Goal: Task Accomplishment & Management: Use online tool/utility

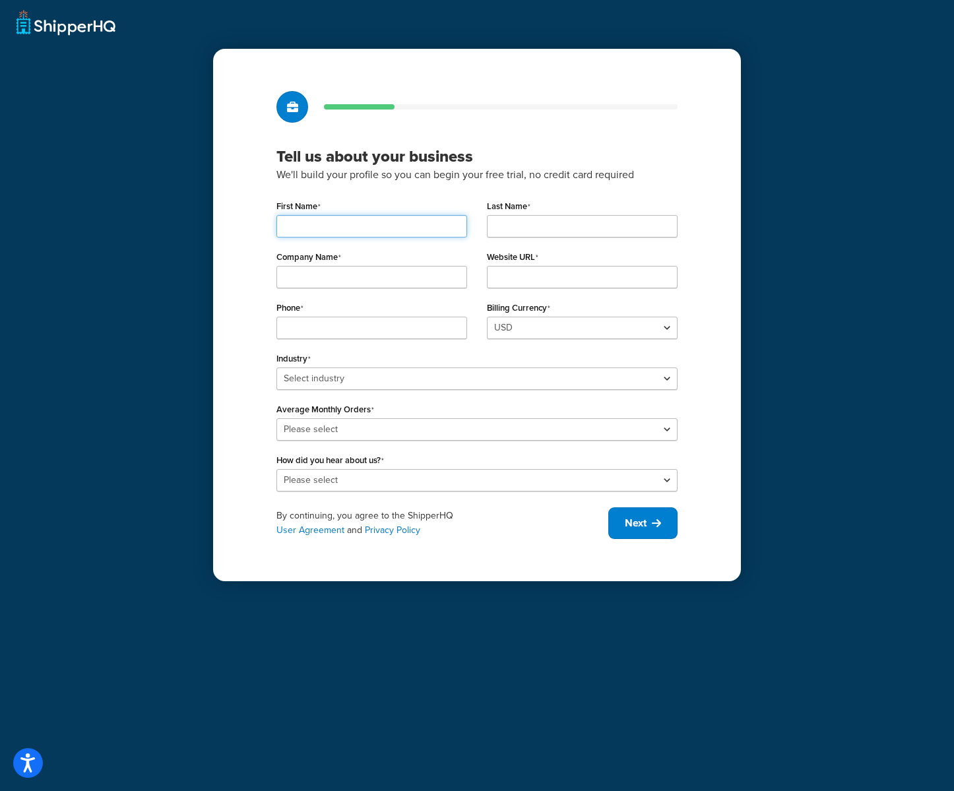
click at [371, 215] on input "First Name" at bounding box center [371, 226] width 191 height 22
click at [296, 224] on input "Anastasia" at bounding box center [371, 226] width 191 height 22
type input "Anastasia"
click at [558, 225] on input "Last Name" at bounding box center [582, 226] width 191 height 22
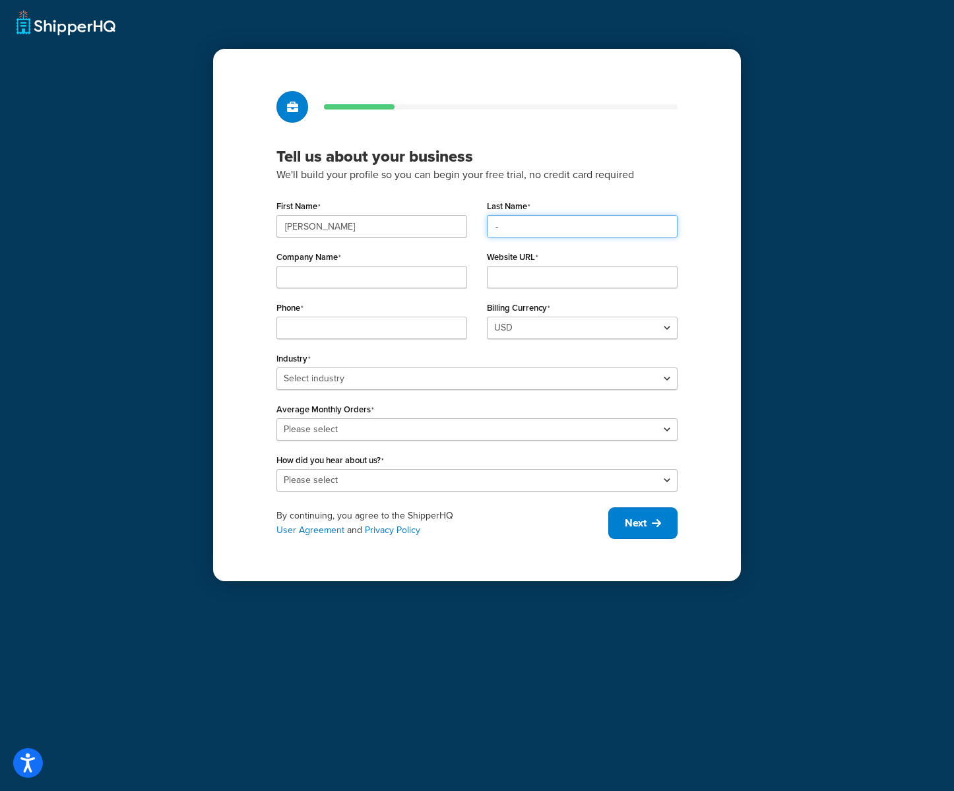
type input "-"
click at [319, 295] on div "Company Name" at bounding box center [372, 272] width 210 height 51
click at [323, 279] on input "Company Name" at bounding box center [371, 277] width 191 height 22
type input "-"
click at [516, 283] on input "Website URL" at bounding box center [582, 277] width 191 height 22
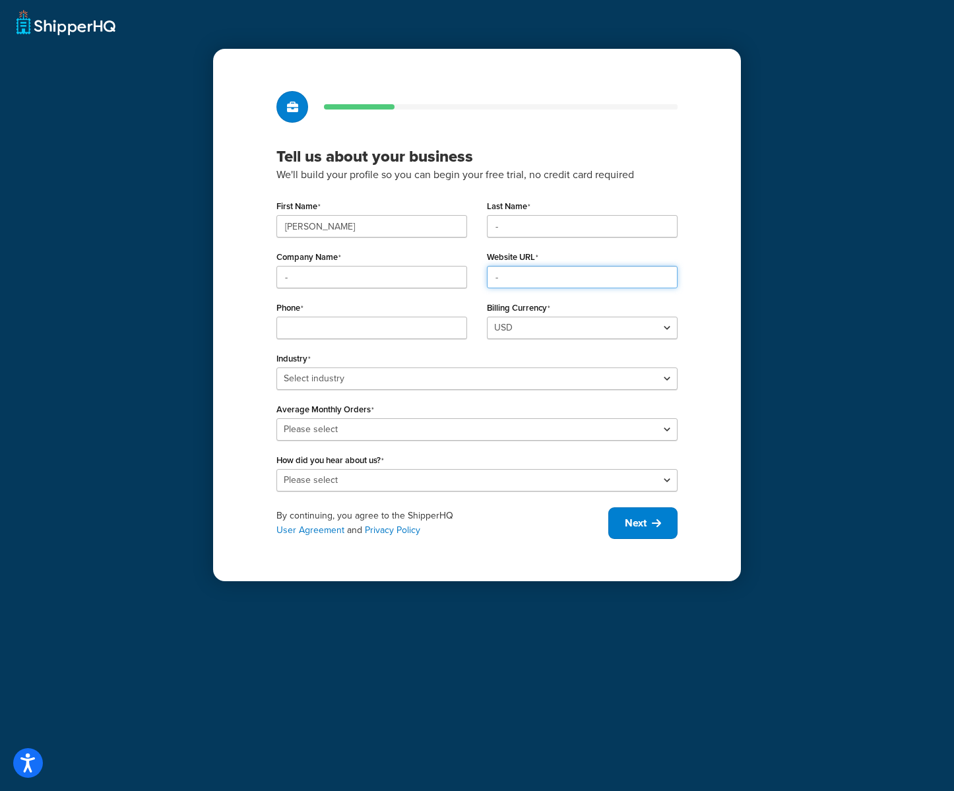
type input "-"
click at [307, 345] on div "Phone" at bounding box center [372, 323] width 210 height 51
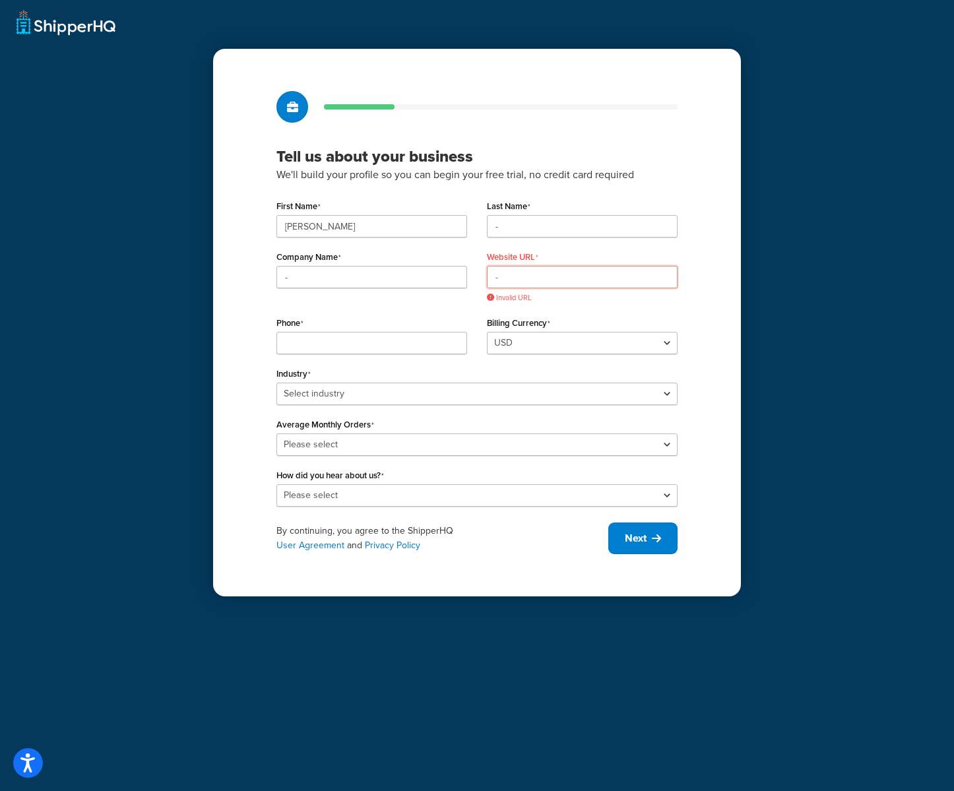
click at [577, 282] on input "-" at bounding box center [582, 277] width 191 height 22
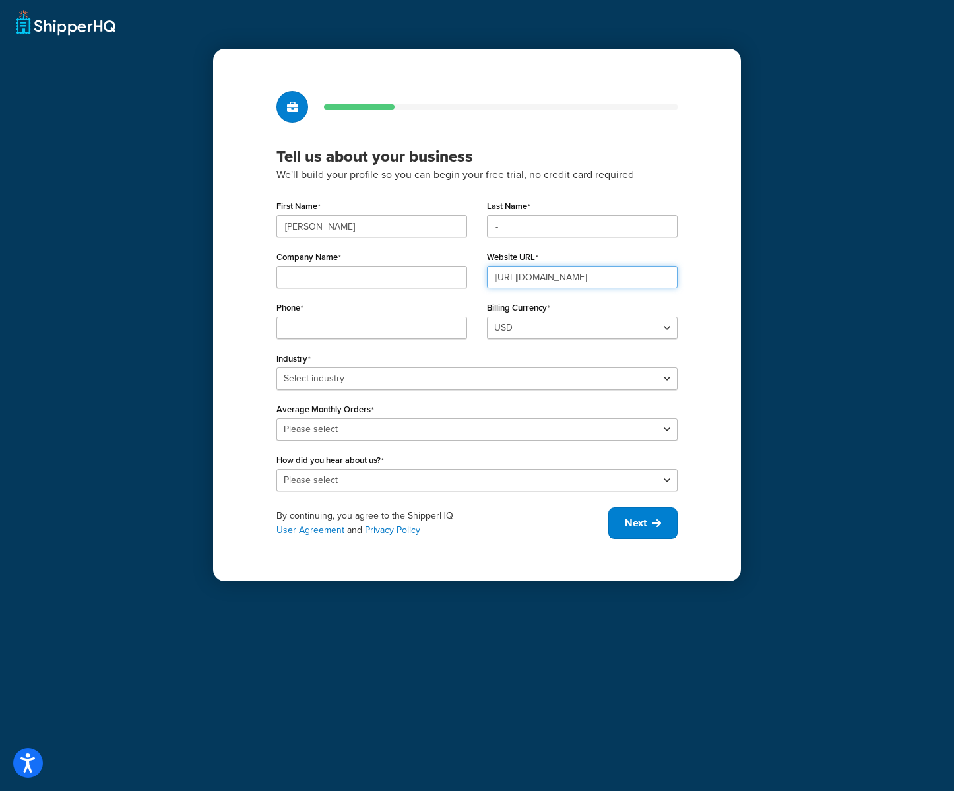
type input "[URL][DOMAIN_NAME]"
click at [389, 329] on input "Phone" at bounding box center [371, 328] width 191 height 22
click at [502, 364] on div "First Name Anastasia Last Name - Company Name - Website URL https://google.com …" at bounding box center [476, 344] width 401 height 295
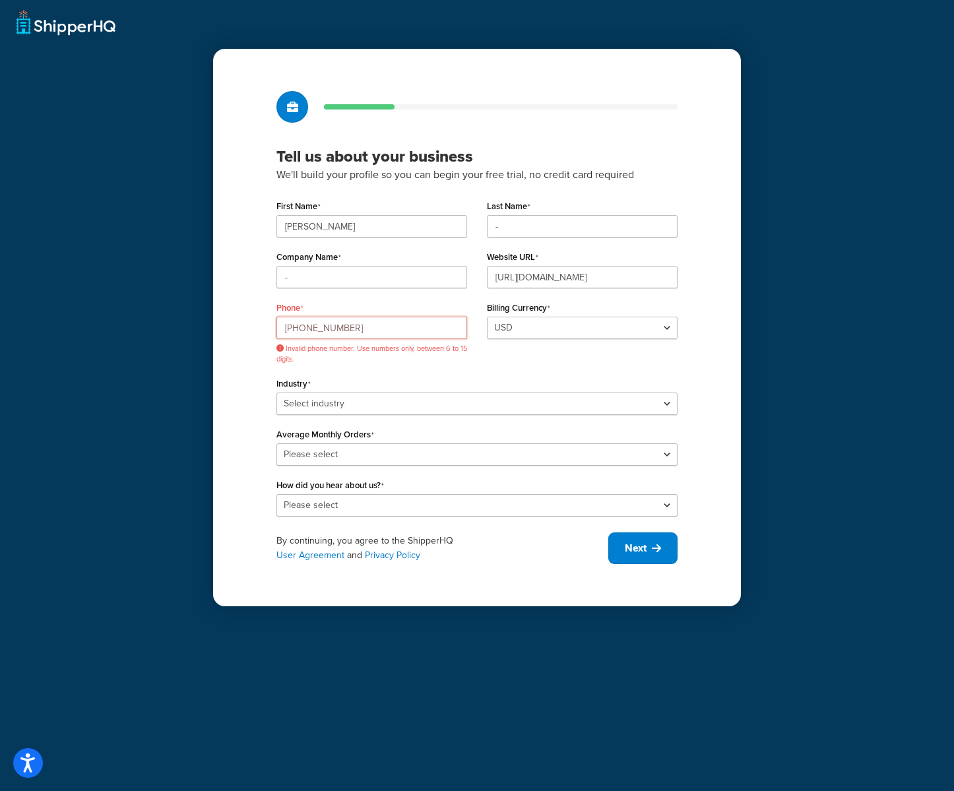
click at [416, 332] on input "+123456789" at bounding box center [371, 328] width 191 height 22
click at [412, 381] on div "Industry Select industry Automotive Adult Agriculture Alcohol, Tobacco & CBD Ar…" at bounding box center [476, 394] width 401 height 41
click at [382, 325] on input "+19999" at bounding box center [371, 328] width 191 height 22
click at [370, 364] on div "Phone +1999999 Invalid phone number. Use numbers only, between 6 to 15 digits." at bounding box center [372, 336] width 210 height 76
click at [284, 329] on input "+1999999" at bounding box center [371, 328] width 191 height 22
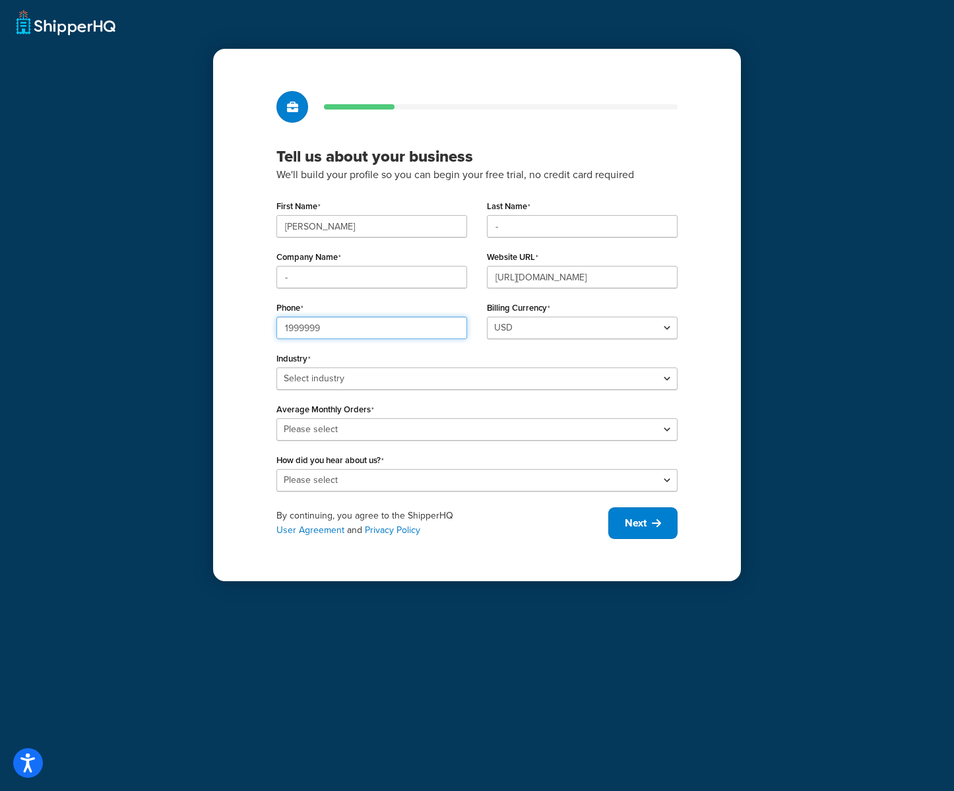
type input "1999999"
click at [401, 348] on div "Phone 1999999" at bounding box center [372, 323] width 210 height 51
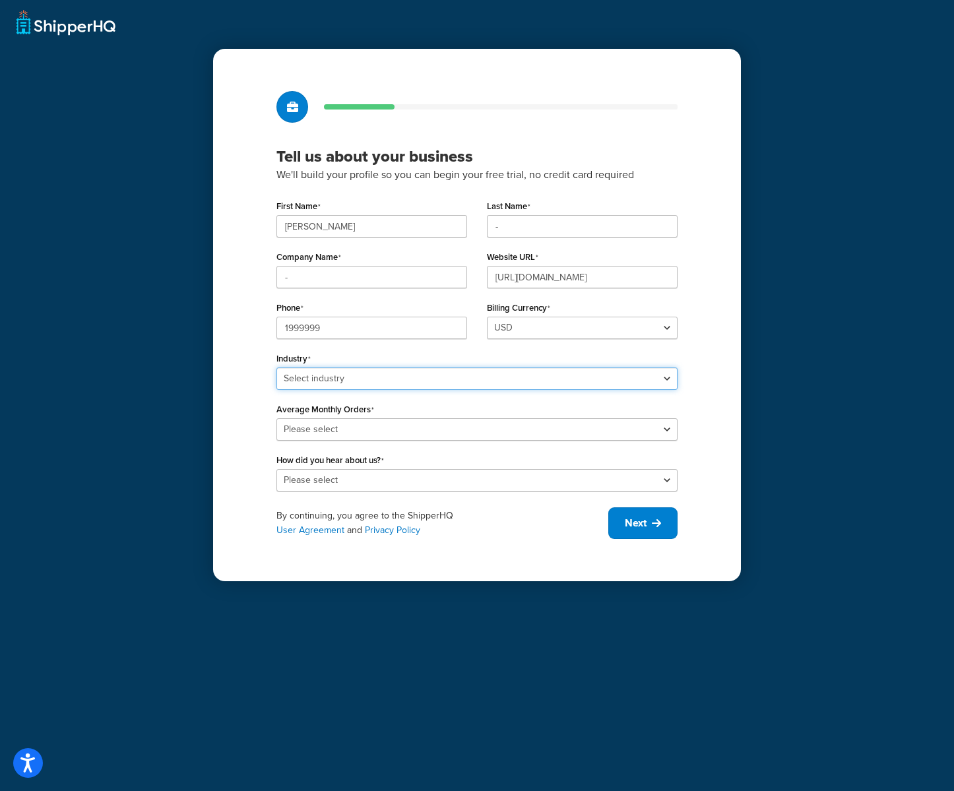
click at [387, 385] on select "Select industry Automotive Adult Agriculture Alcohol, Tobacco & CBD Arts & Craf…" at bounding box center [476, 379] width 401 height 22
select select "25"
click at [276, 368] on select "Select industry Automotive Adult Agriculture Alcohol, Tobacco & CBD Arts & Craf…" at bounding box center [476, 379] width 401 height 22
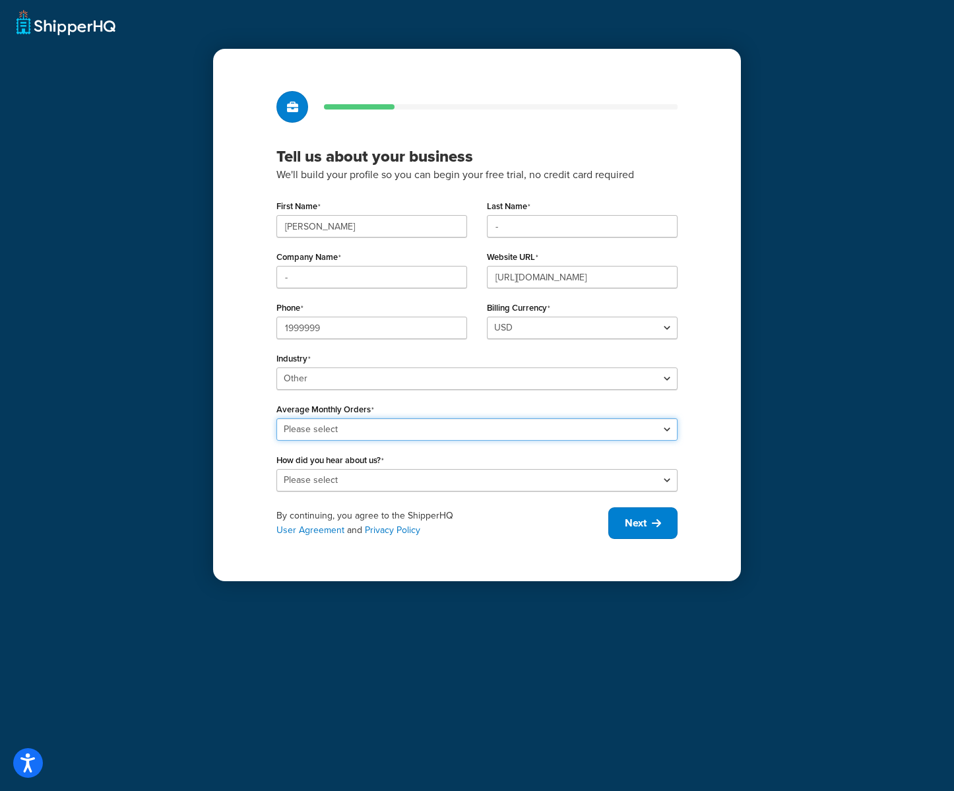
click at [342, 436] on select "Please select 0-500 501-1,000 1,001-10,000 10,001-20,000 Over 20,000" at bounding box center [476, 429] width 401 height 22
select select "1"
click at [276, 418] on select "Please select 0-500 501-1,000 1,001-10,000 10,001-20,000 Over 20,000" at bounding box center [476, 429] width 401 height 22
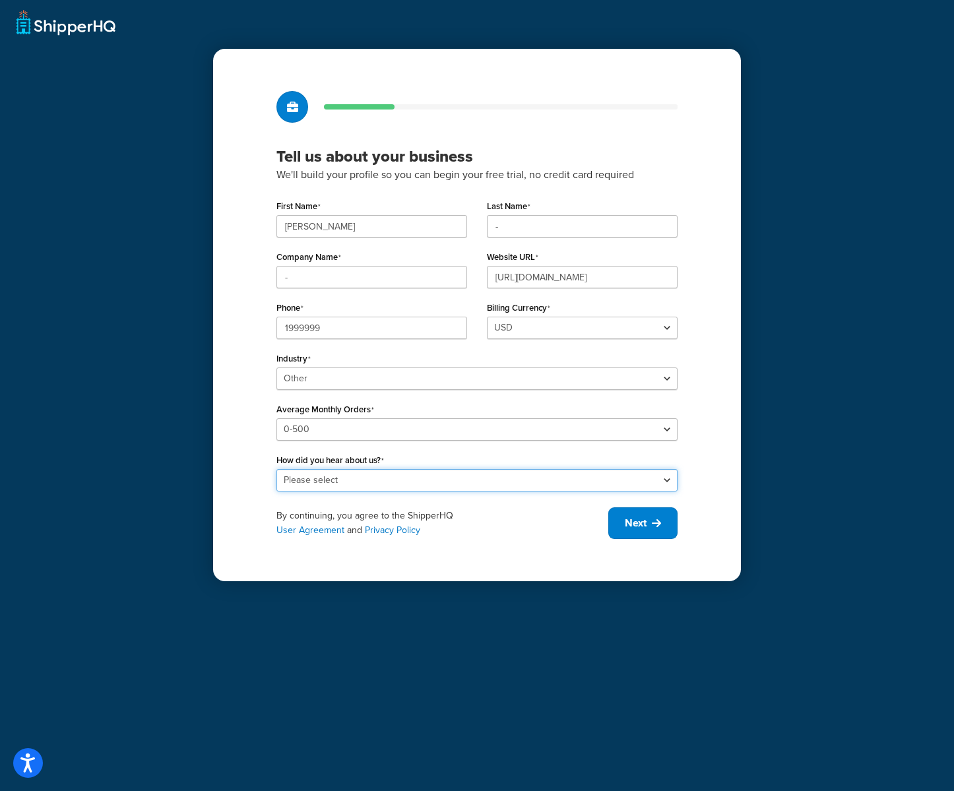
click at [346, 483] on select "Please select Online Search App Store or Marketplace Listing Referred by Agency…" at bounding box center [476, 480] width 401 height 22
select select "1"
click at [276, 469] on select "Please select Online Search App Store or Marketplace Listing Referred by Agency…" at bounding box center [476, 480] width 401 height 22
click at [616, 519] on button "Next" at bounding box center [642, 523] width 69 height 32
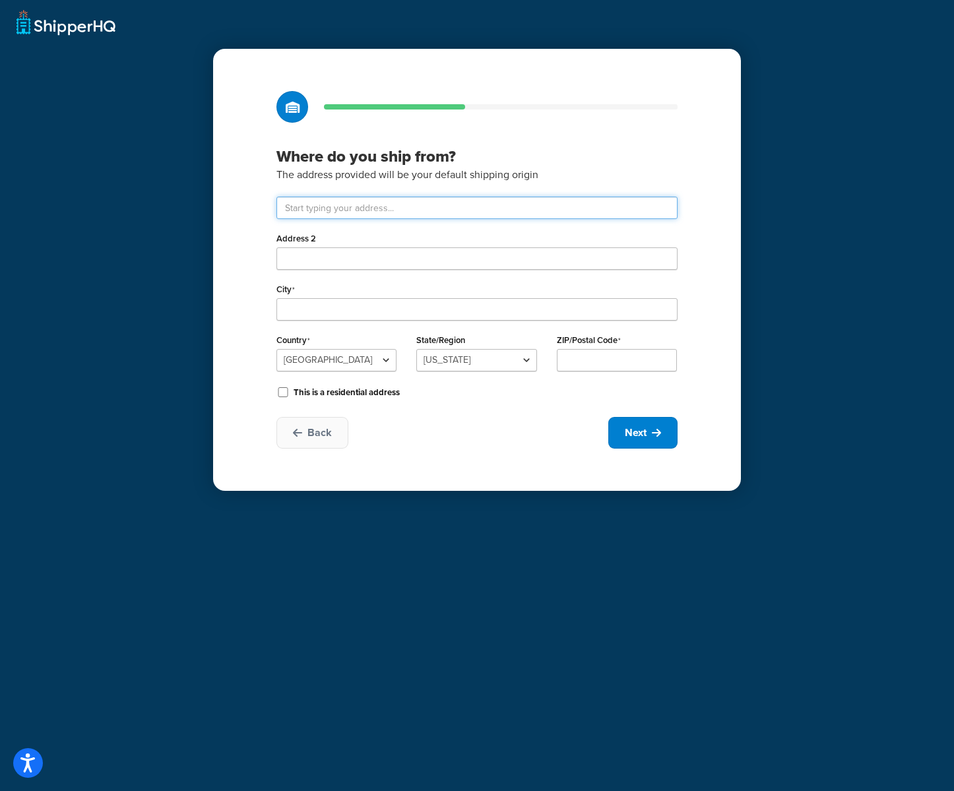
click at [342, 202] on input "text" at bounding box center [476, 208] width 401 height 22
type input "-"
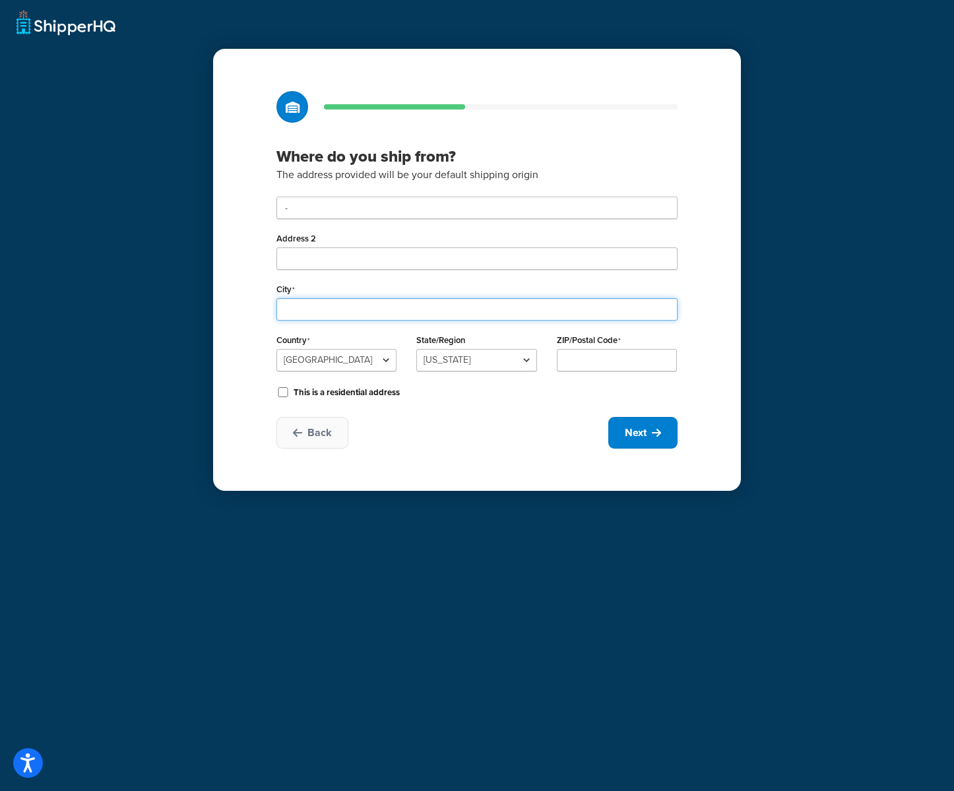
click at [335, 317] on input "City" at bounding box center [476, 309] width 401 height 22
type input "-"
click at [428, 428] on div "Back Next" at bounding box center [476, 433] width 401 height 32
click at [690, 438] on div "Where do you ship from? The address provided will be your default shipping orig…" at bounding box center [477, 270] width 528 height 442
click at [641, 439] on span "Next" at bounding box center [636, 433] width 22 height 15
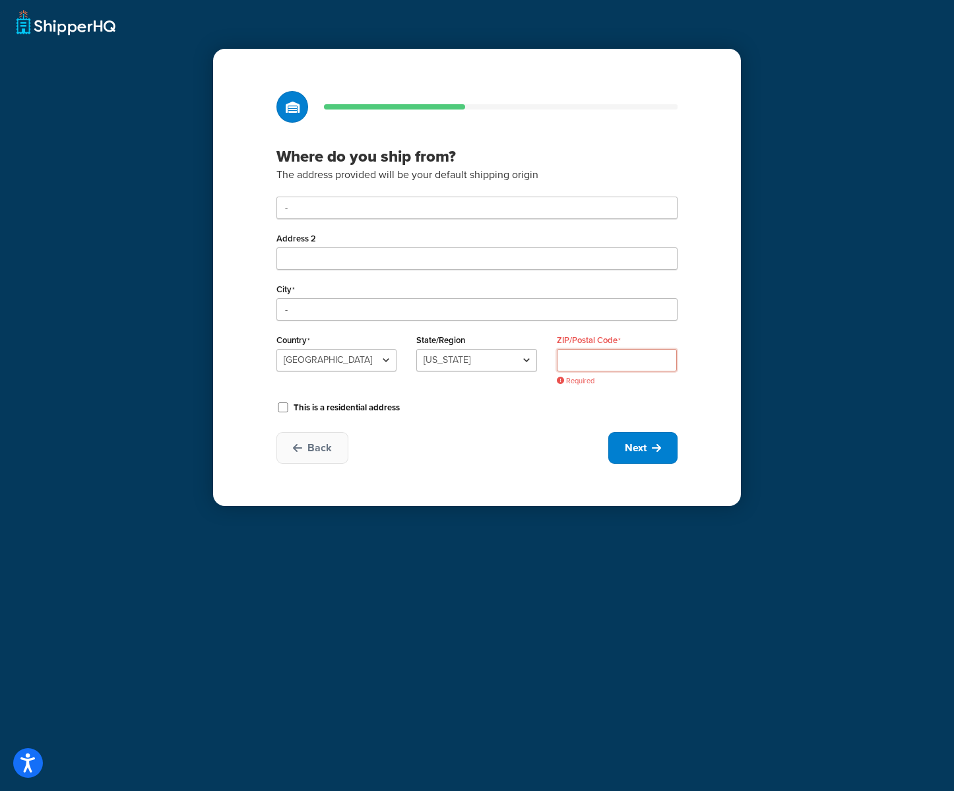
click at [594, 359] on input "ZIP/Postal Code" at bounding box center [617, 360] width 120 height 22
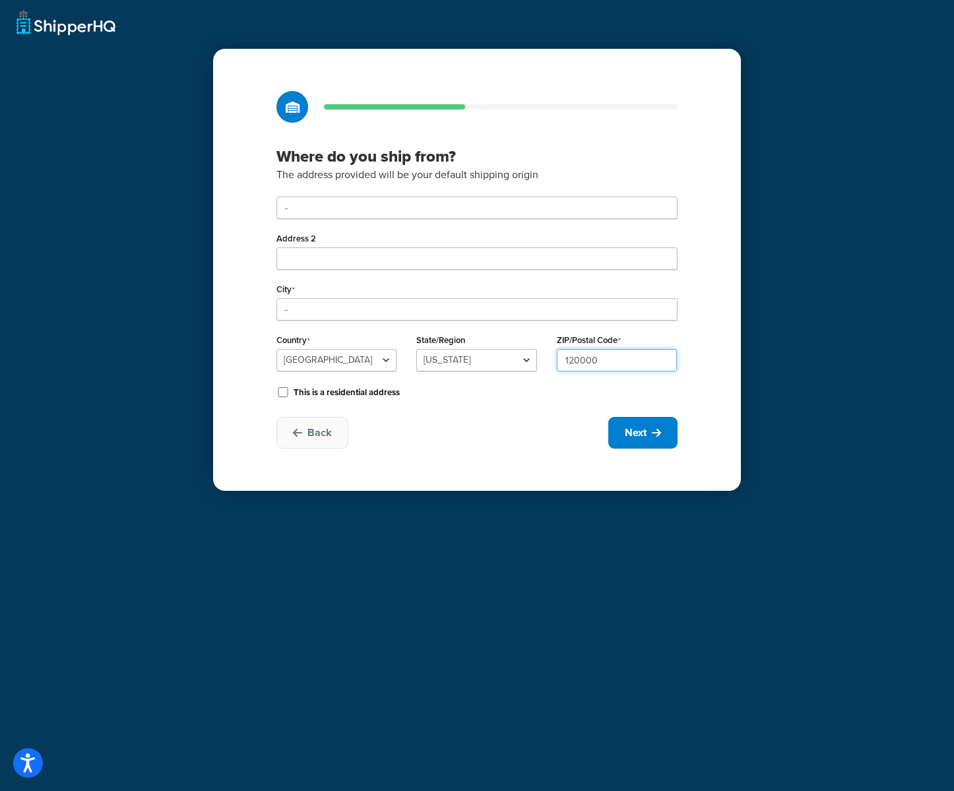
type input "120000"
click at [624, 464] on div "Where do you ship from? The address provided will be your default shipping orig…" at bounding box center [477, 270] width 528 height 442
click at [625, 439] on span "Next" at bounding box center [636, 433] width 22 height 15
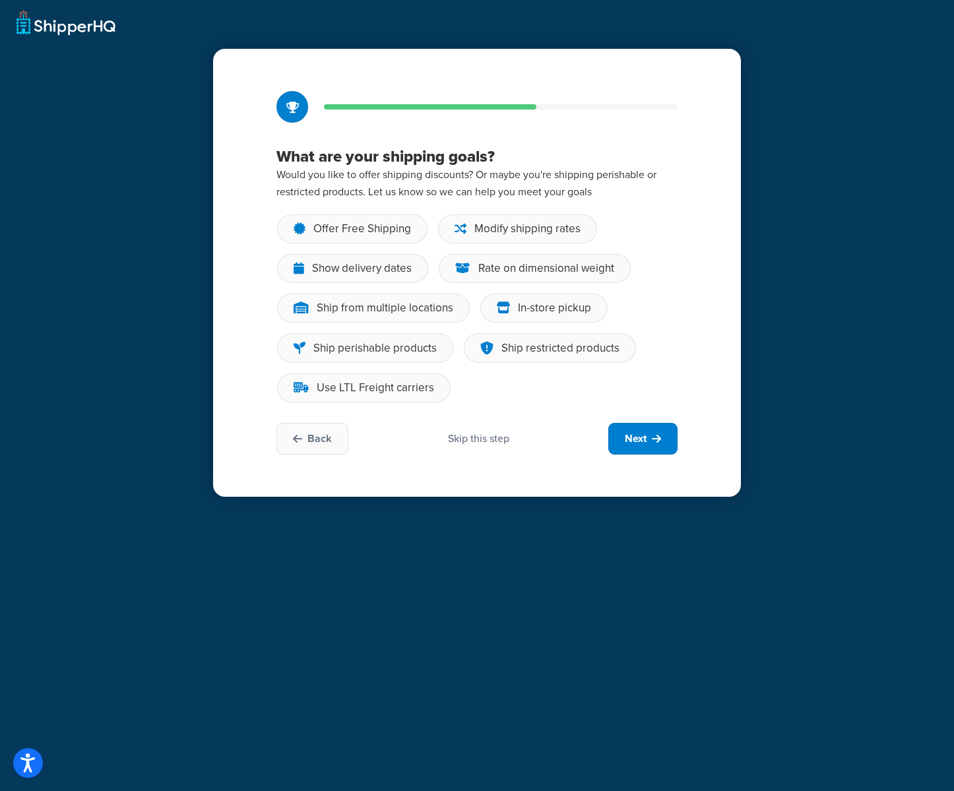
click at [461, 439] on div "Skip this step" at bounding box center [478, 439] width 61 height 15
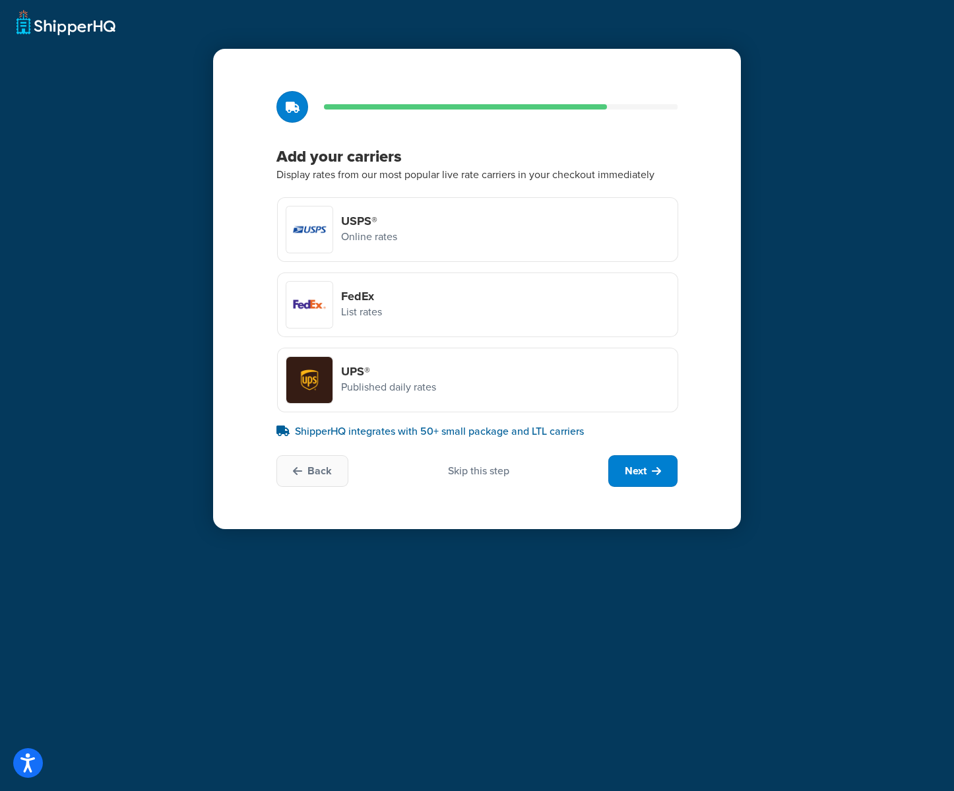
click at [458, 471] on div "Skip this step" at bounding box center [478, 471] width 61 height 15
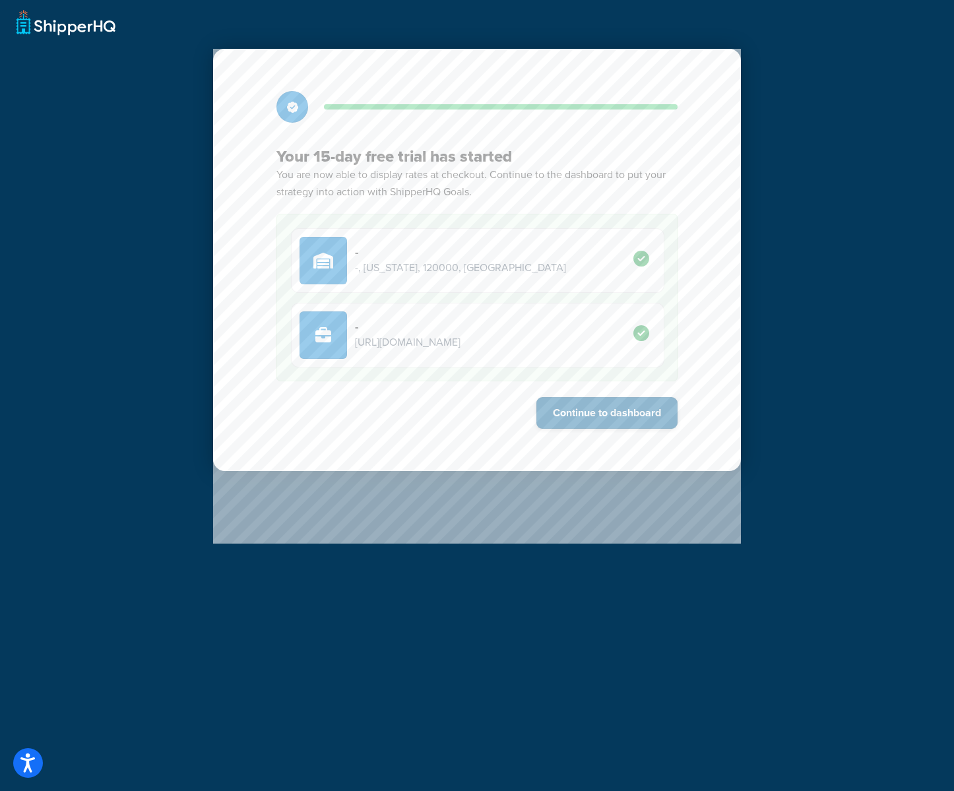
click at [625, 403] on button "Continue to dashboard" at bounding box center [606, 413] width 141 height 32
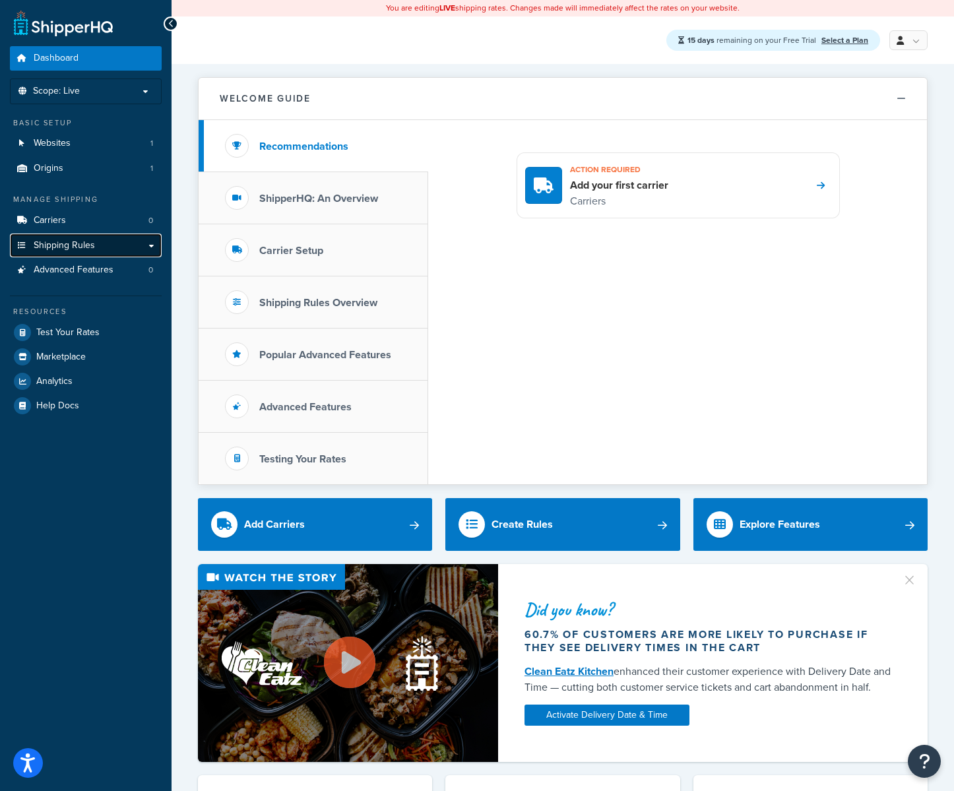
click at [105, 250] on link "Shipping Rules" at bounding box center [86, 246] width 152 height 24
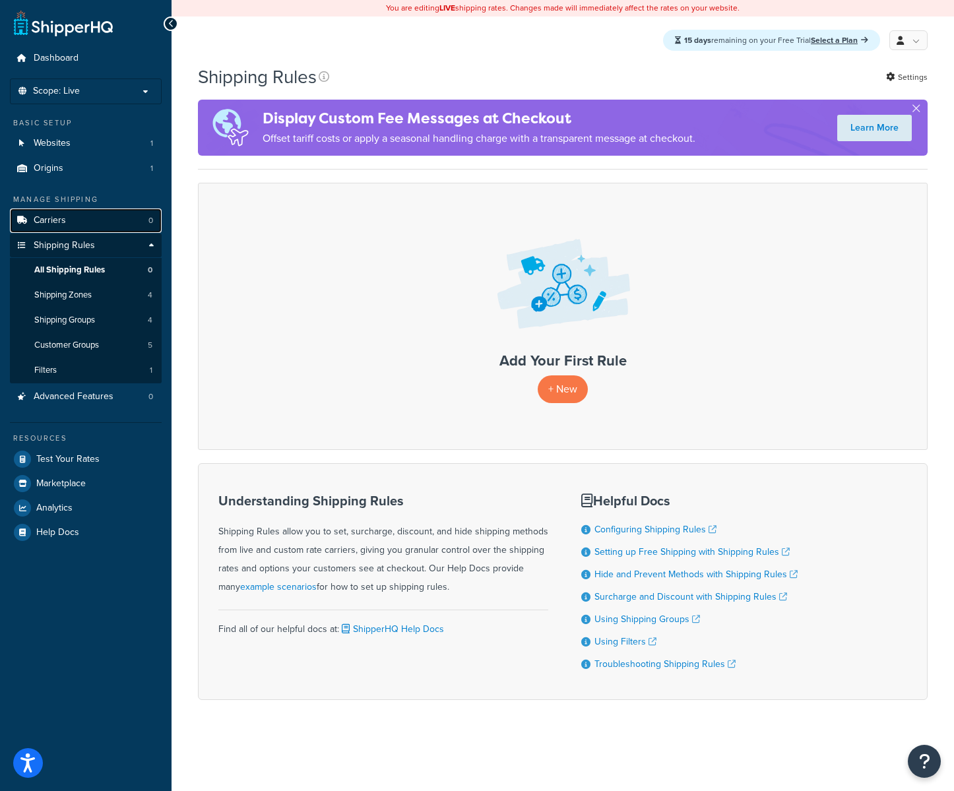
click at [47, 219] on span "Carriers" at bounding box center [50, 220] width 32 height 11
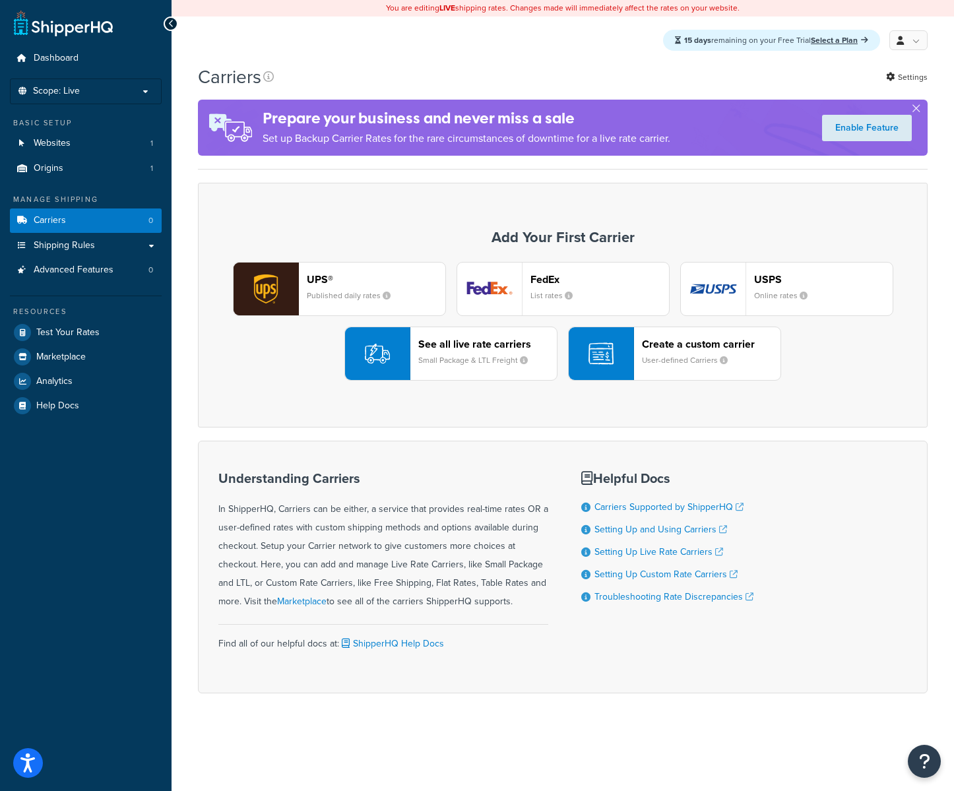
click at [630, 331] on div "button" at bounding box center [601, 353] width 65 height 53
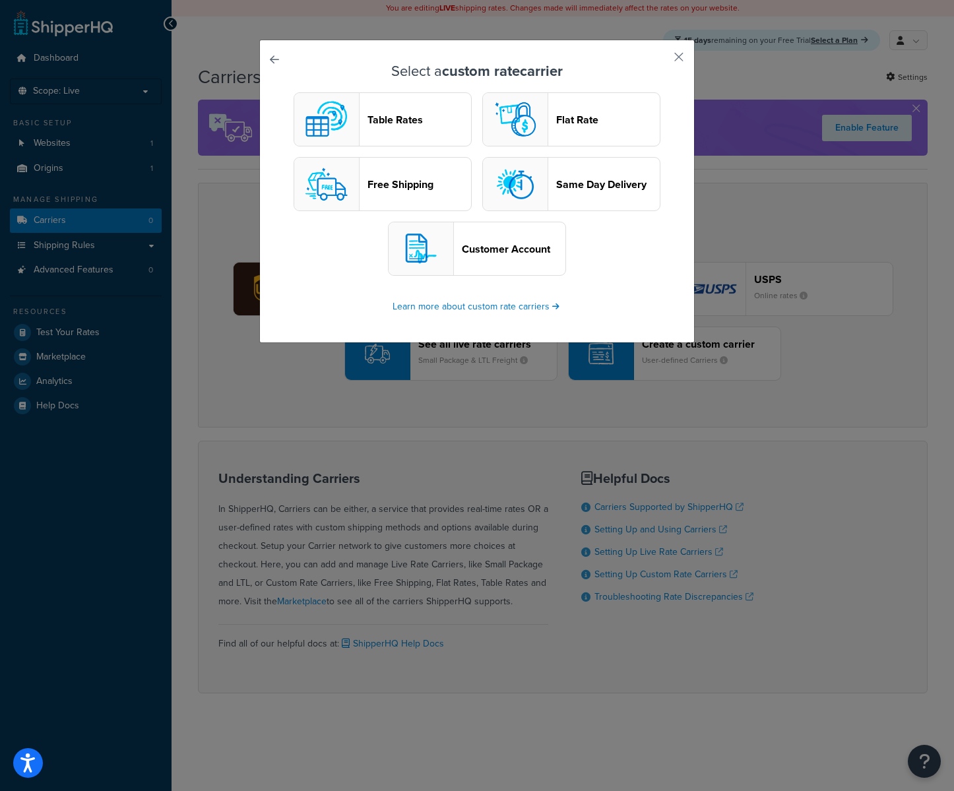
click at [331, 109] on img "button" at bounding box center [326, 119] width 53 height 53
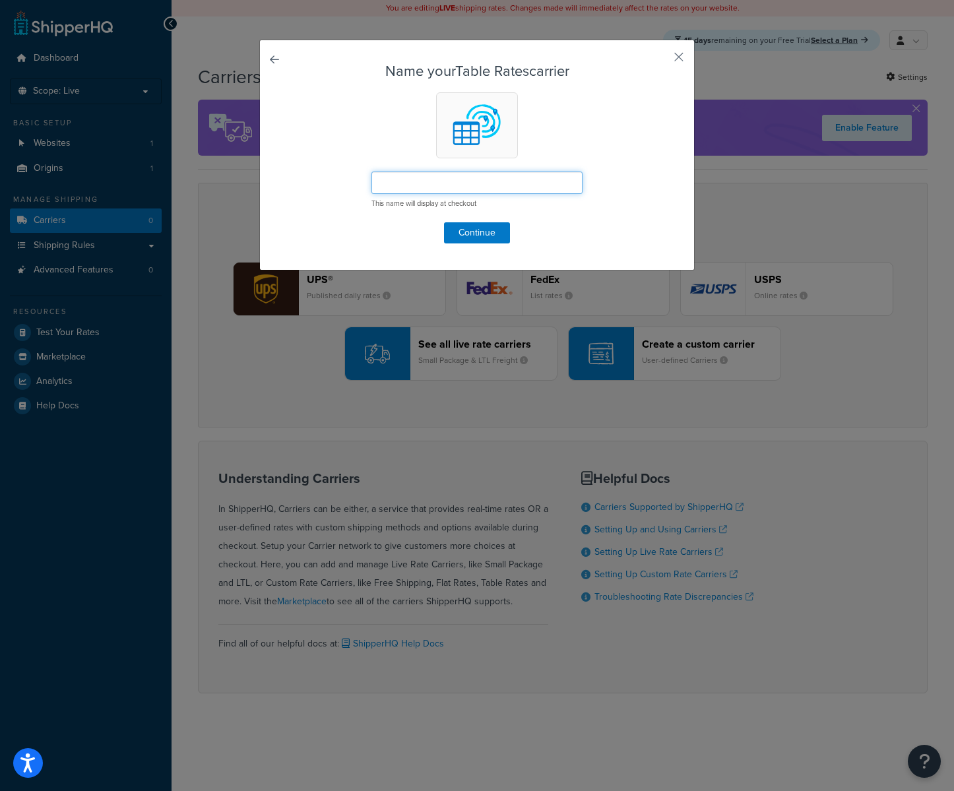
click at [461, 187] on input "text" at bounding box center [477, 183] width 211 height 22
type input "Test Table Rates"
click at [459, 238] on button "Continue" at bounding box center [477, 232] width 66 height 21
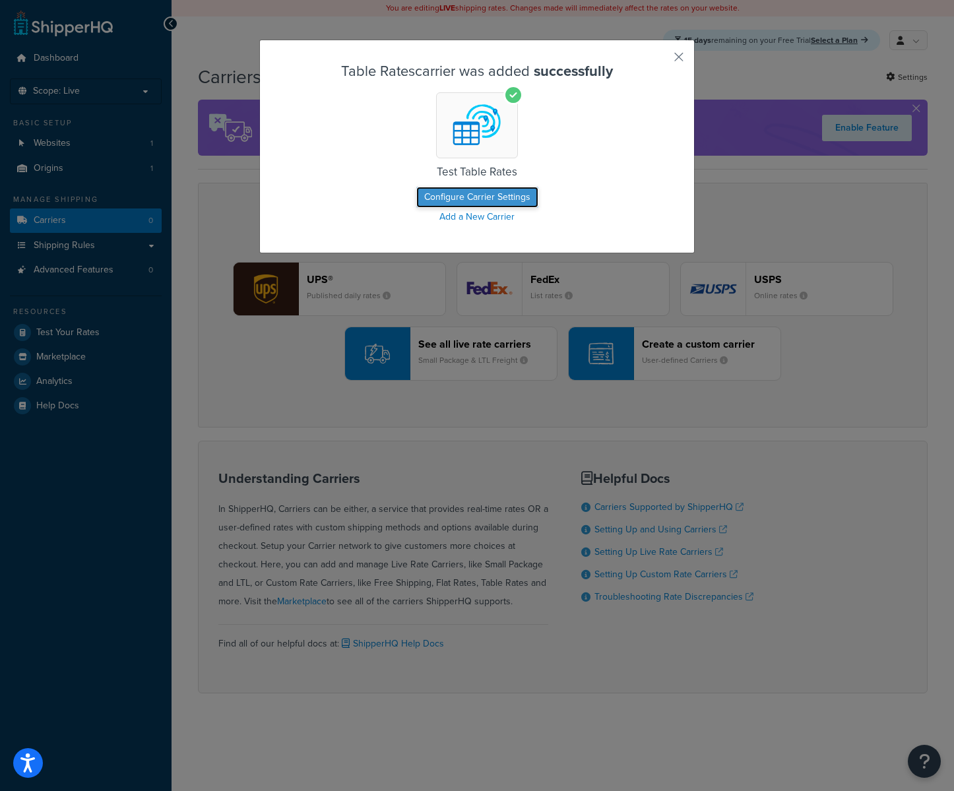
click at [488, 190] on button "Configure Carrier Settings" at bounding box center [477, 197] width 122 height 21
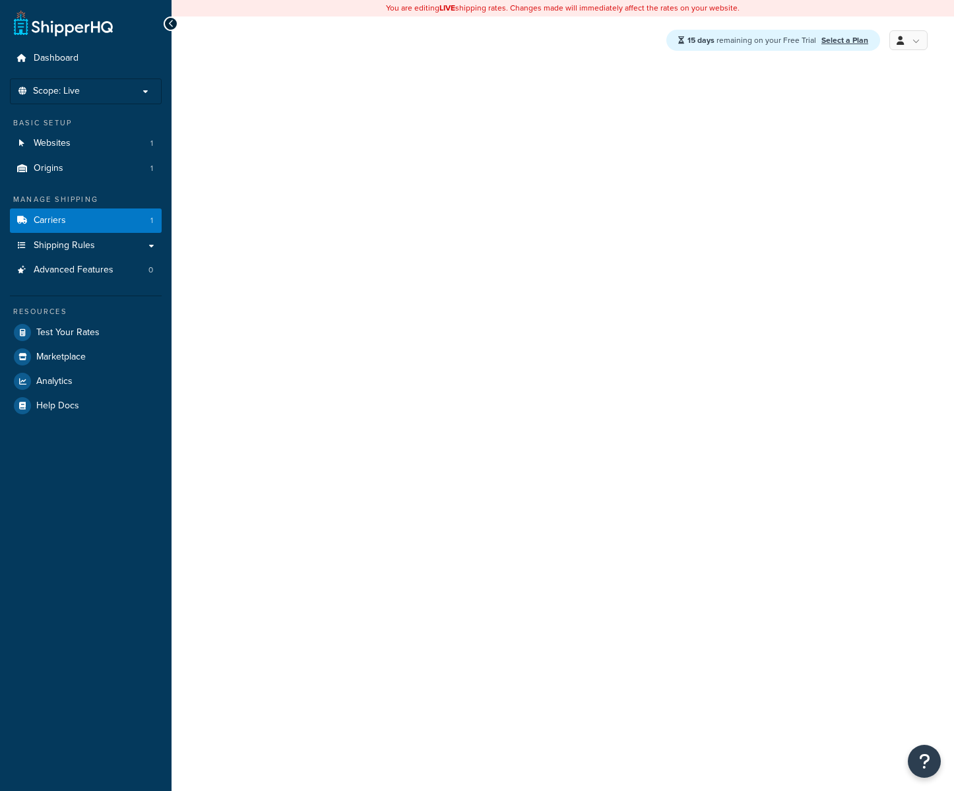
select select "25"
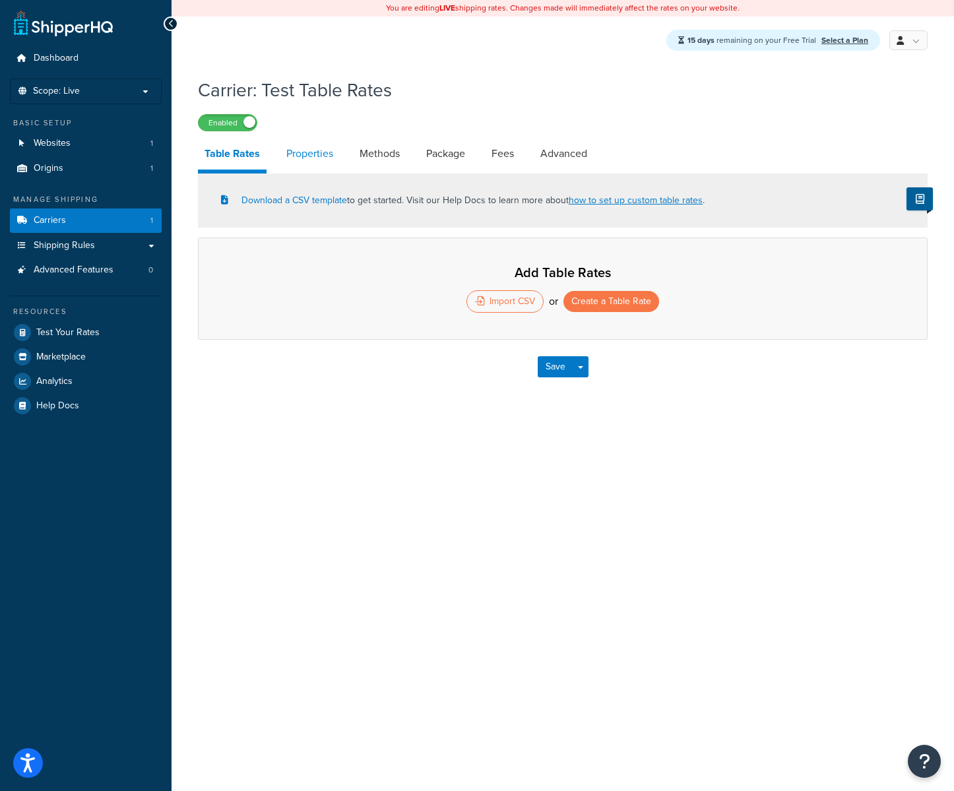
click at [298, 153] on link "Properties" at bounding box center [310, 154] width 60 height 32
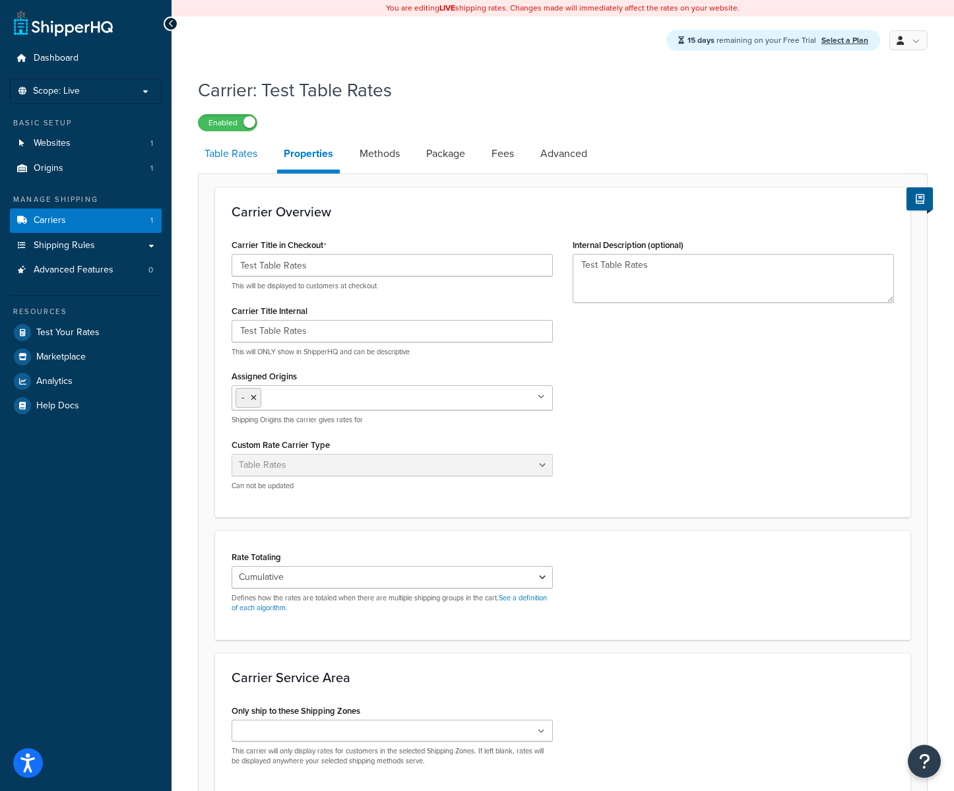
click at [257, 148] on link "Table Rates" at bounding box center [231, 154] width 66 height 32
select select "25"
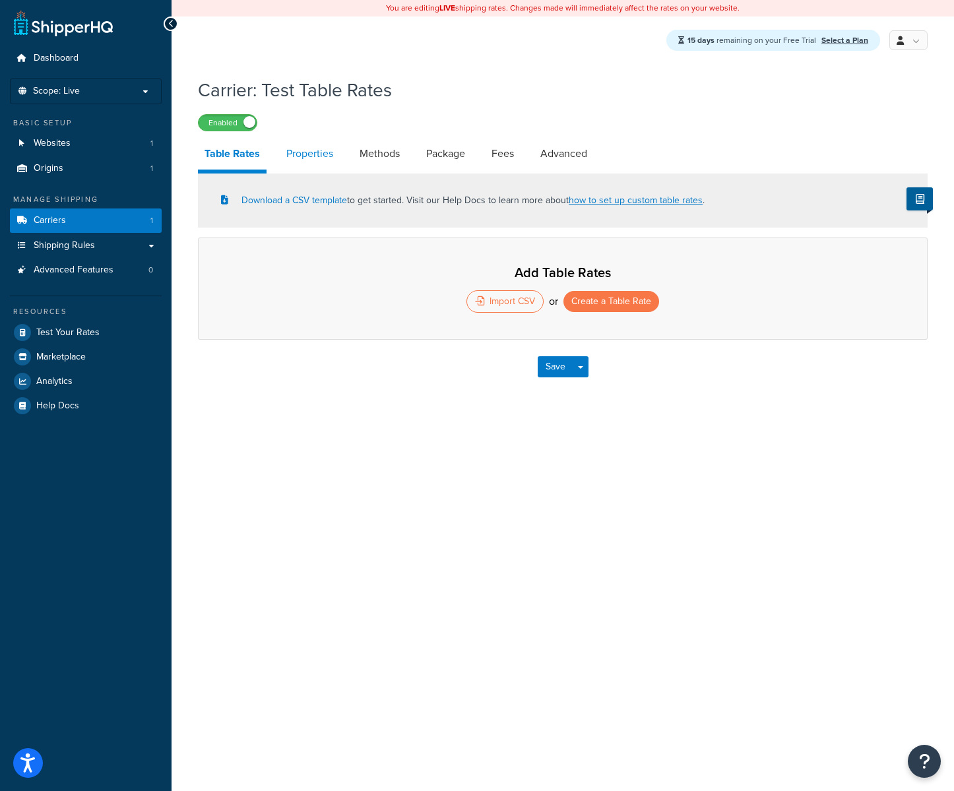
click at [321, 154] on link "Properties" at bounding box center [310, 154] width 60 height 32
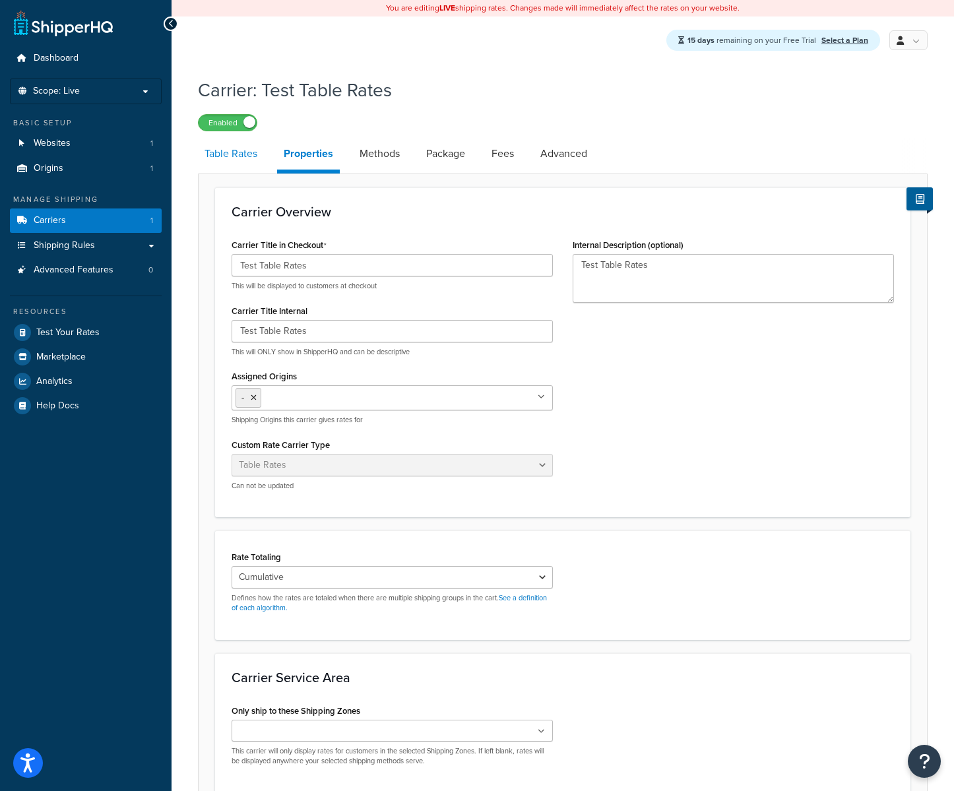
click at [242, 161] on link "Table Rates" at bounding box center [231, 154] width 66 height 32
select select "25"
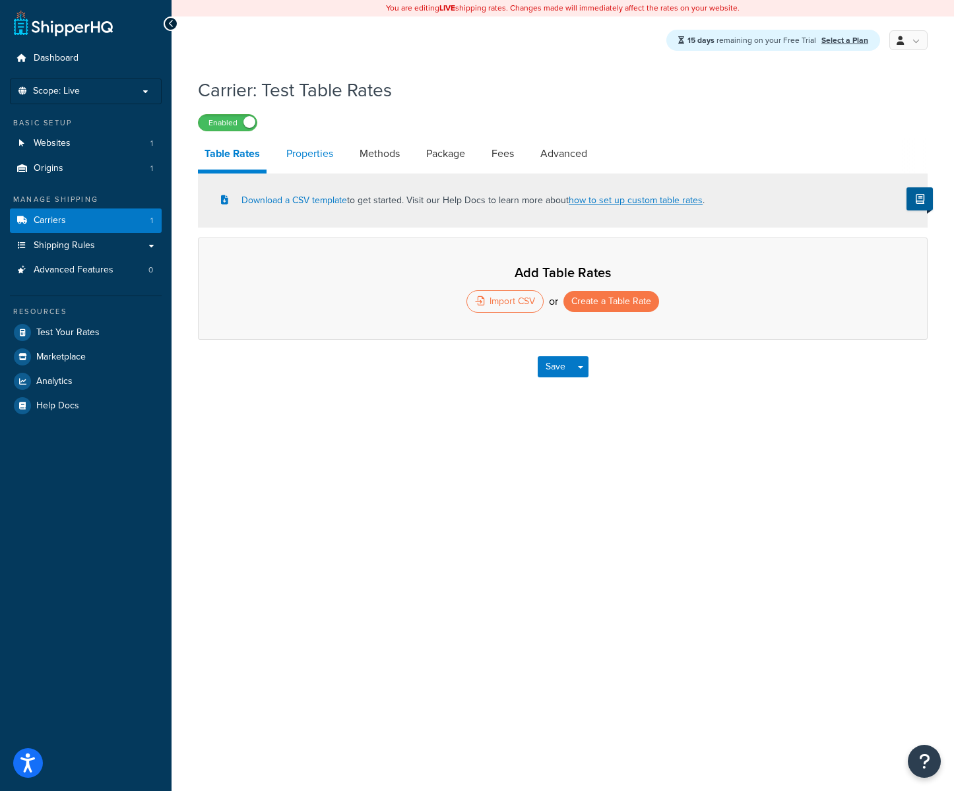
click at [300, 165] on link "Properties" at bounding box center [310, 154] width 60 height 32
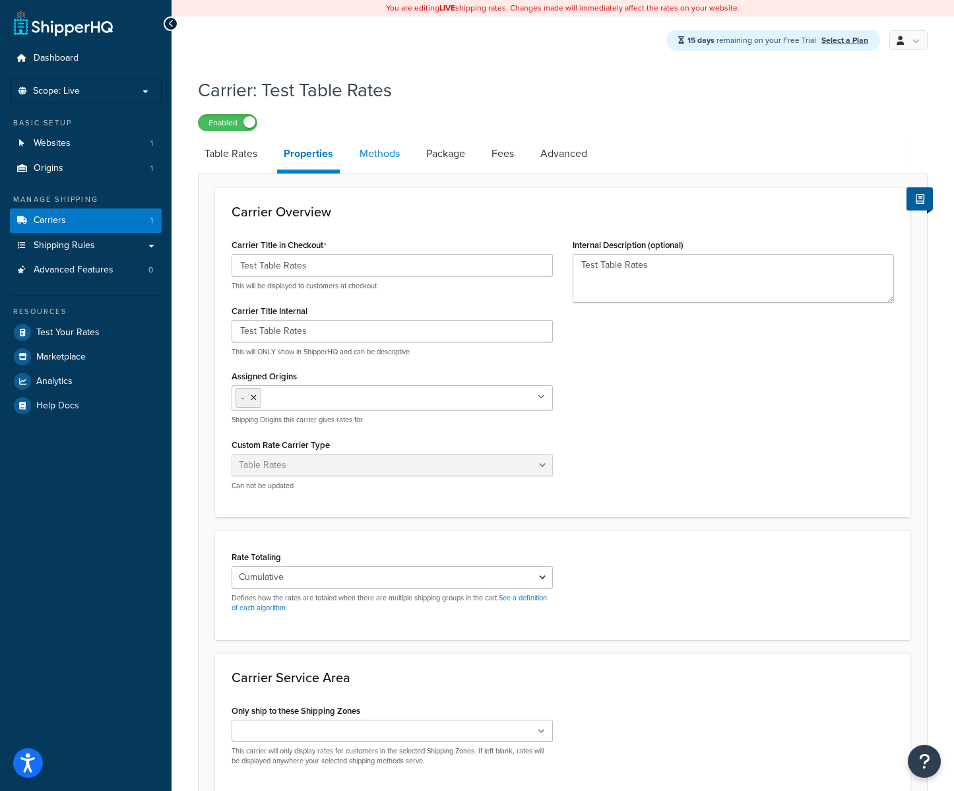
click at [387, 159] on link "Methods" at bounding box center [379, 154] width 53 height 32
select select "25"
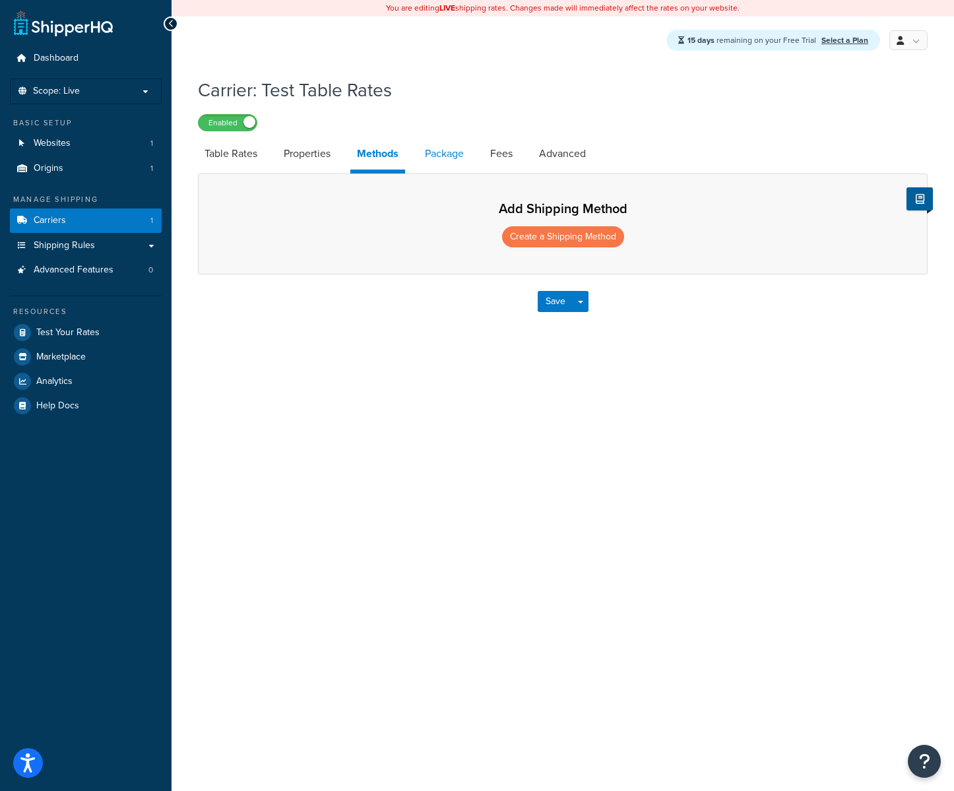
click at [466, 150] on link "Package" at bounding box center [444, 154] width 52 height 32
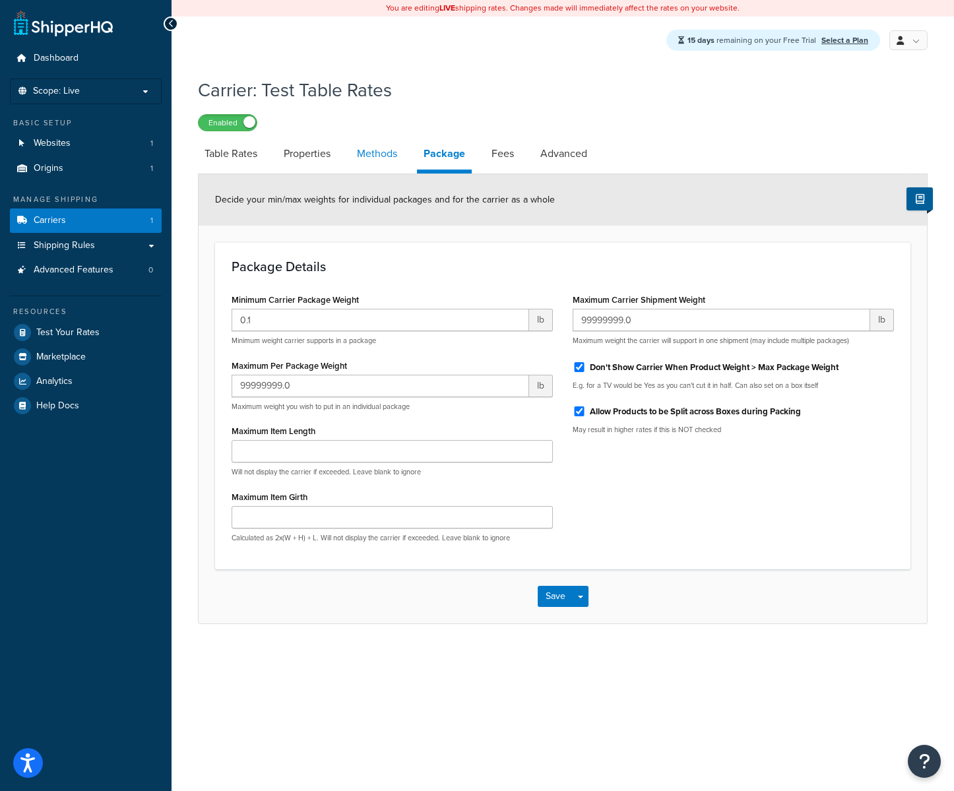
click at [381, 157] on link "Methods" at bounding box center [376, 154] width 53 height 32
select select "25"
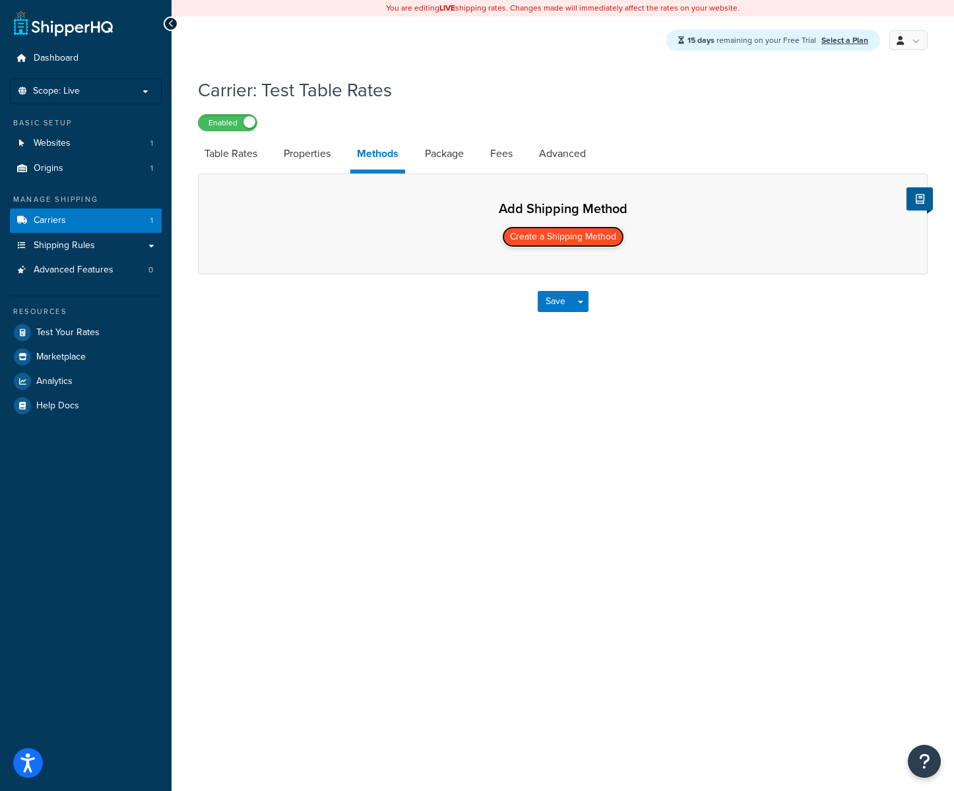
click at [568, 235] on button "Create a Shipping Method" at bounding box center [563, 236] width 122 height 21
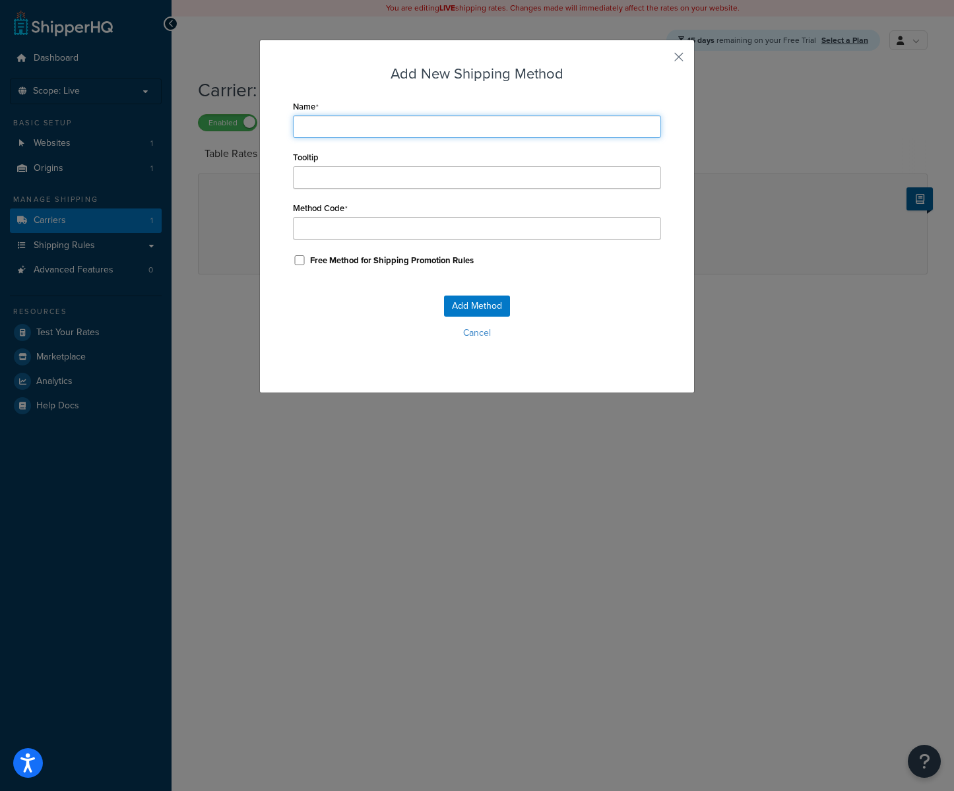
click at [348, 128] on input "Name" at bounding box center [477, 126] width 368 height 22
type input "T"
type input "Te"
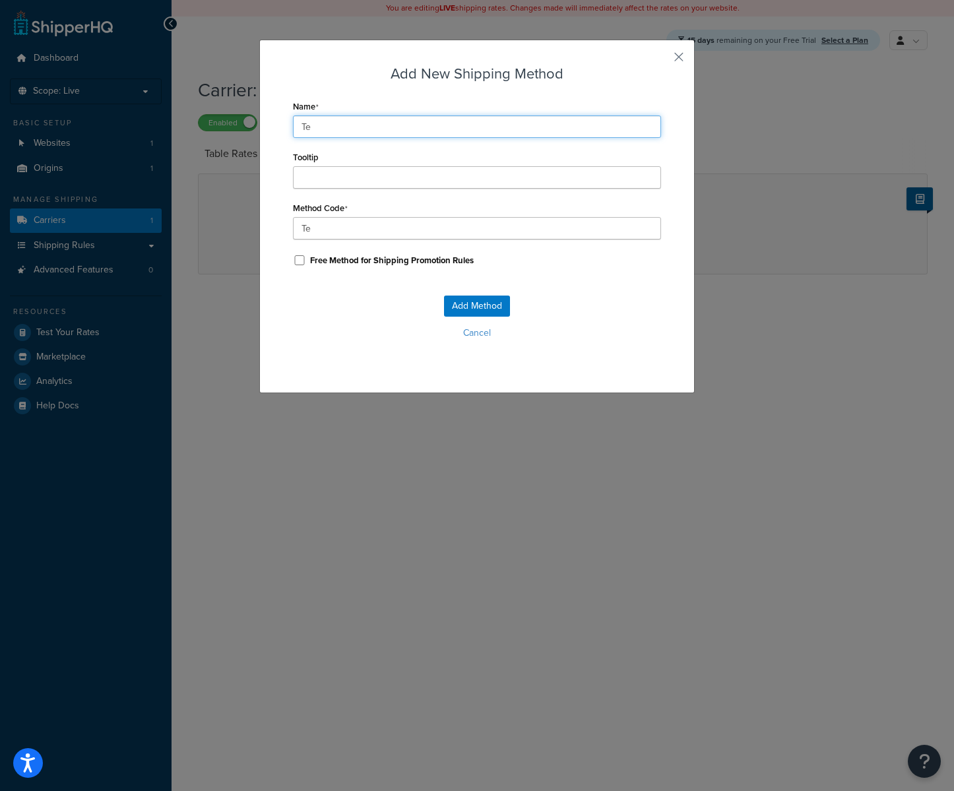
type input "Test"
click at [490, 306] on button "Add Method" at bounding box center [477, 306] width 66 height 21
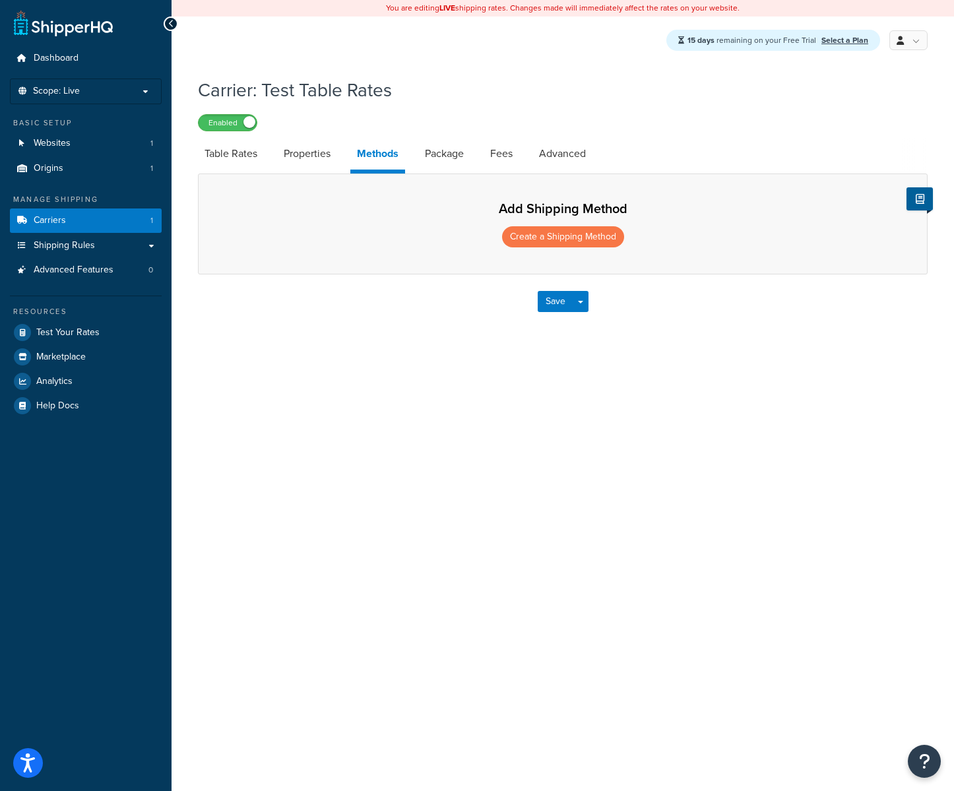
select select "25"
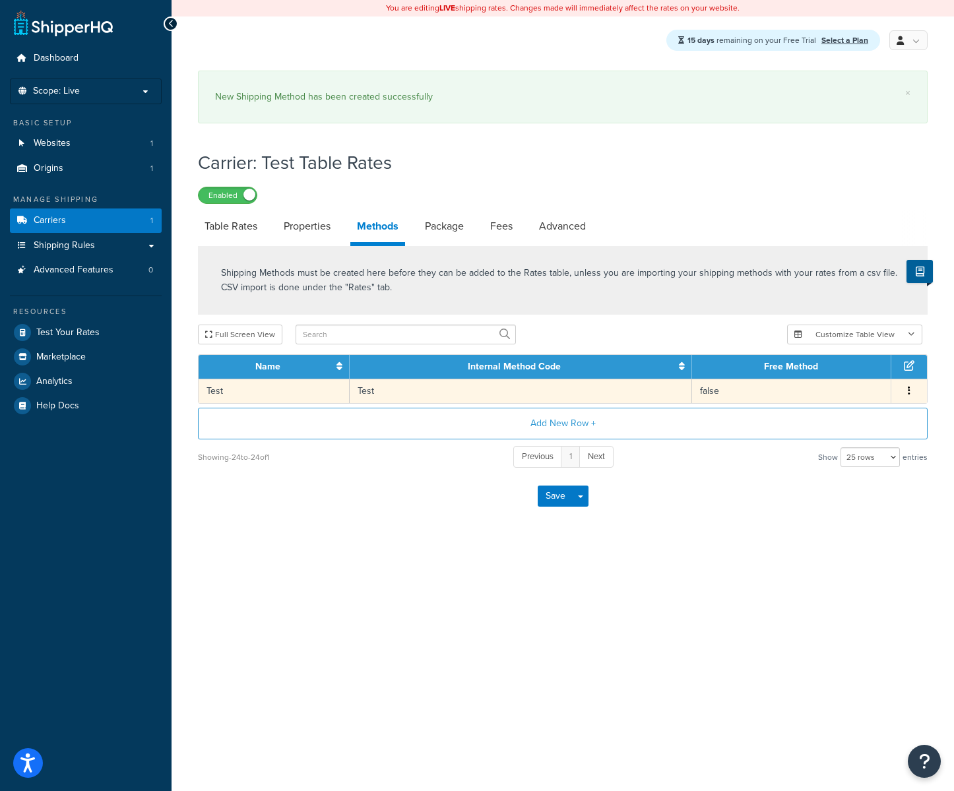
click at [404, 394] on td "Test" at bounding box center [521, 391] width 342 height 24
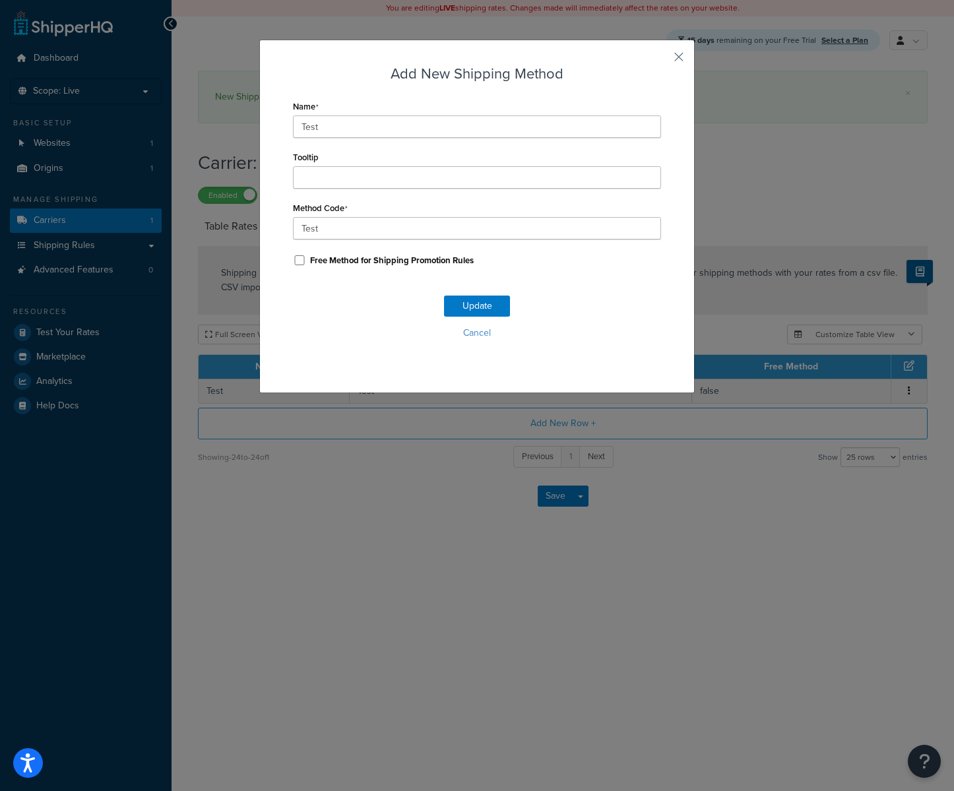
click at [685, 55] on div "Add New Shipping Method Name Test Tooltip Method Code Test Free Method for Ship…" at bounding box center [477, 217] width 436 height 354
click at [661, 60] on button "button" at bounding box center [659, 61] width 3 height 3
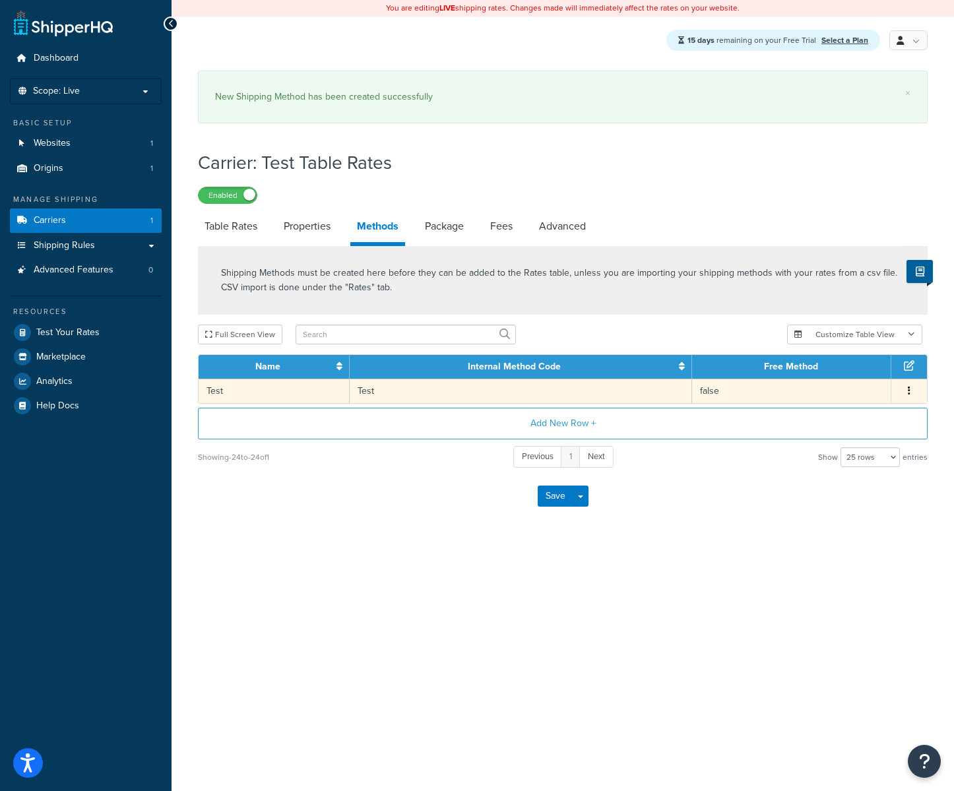
click at [905, 387] on button "button" at bounding box center [909, 391] width 11 height 15
click at [855, 383] on div "Edit" at bounding box center [843, 379] width 94 height 27
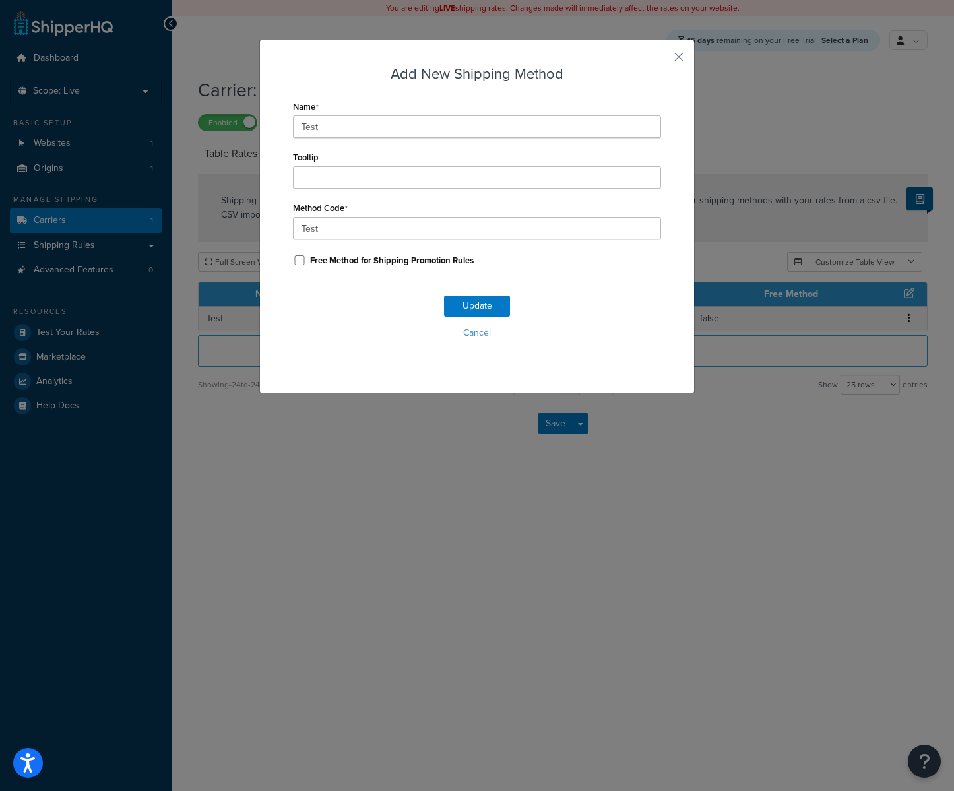
click at [375, 505] on div "Add New Shipping Method Name Test Tooltip Method Code Test Free Method for Ship…" at bounding box center [477, 395] width 954 height 791
click at [685, 57] on div "Add New Shipping Method Name Test Tooltip Method Code Test Free Method for Ship…" at bounding box center [477, 217] width 436 height 354
click at [661, 60] on button "button" at bounding box center [659, 61] width 3 height 3
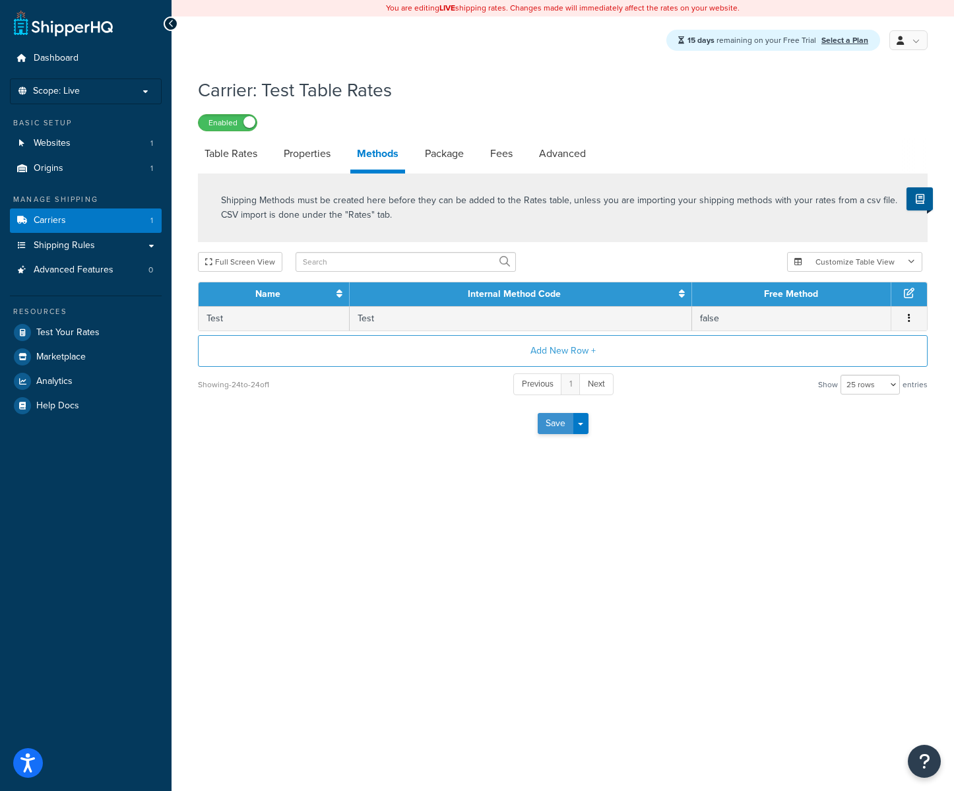
click at [556, 427] on button "Save" at bounding box center [556, 423] width 36 height 21
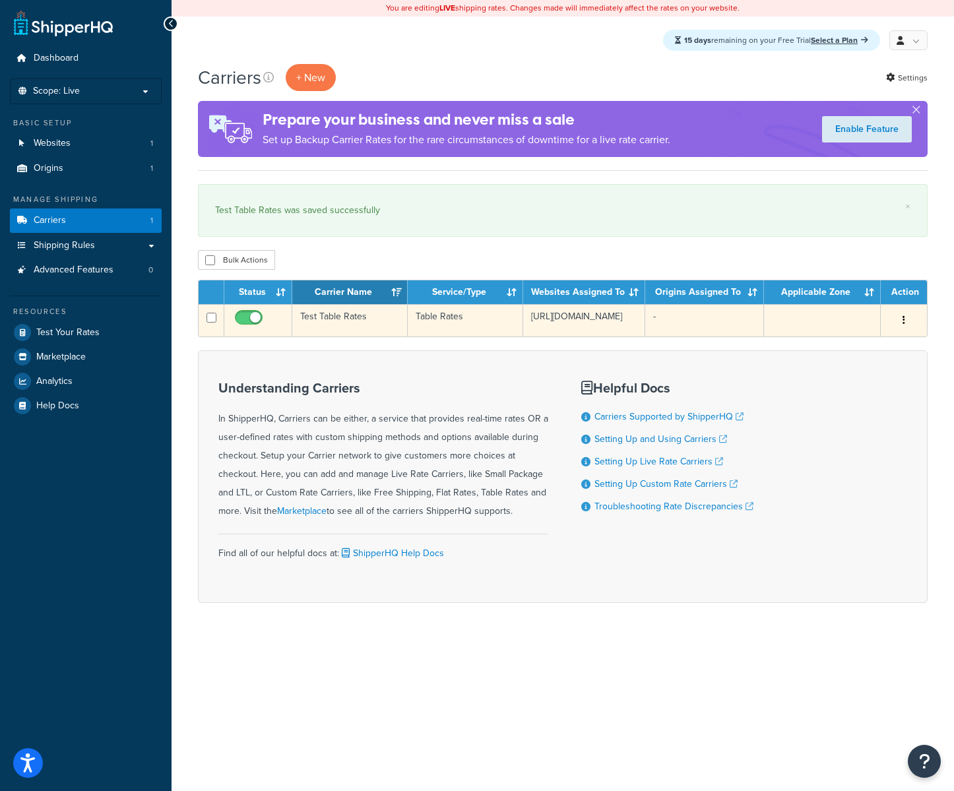
click at [369, 317] on td "Test Table Rates" at bounding box center [349, 320] width 115 height 32
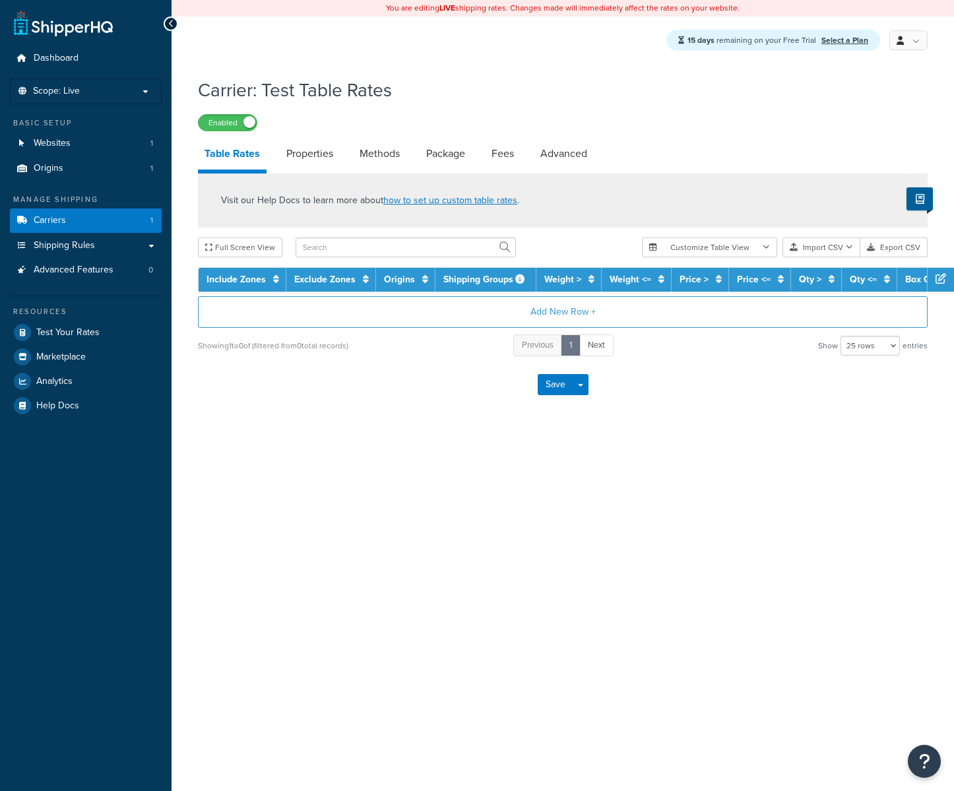
select select "25"
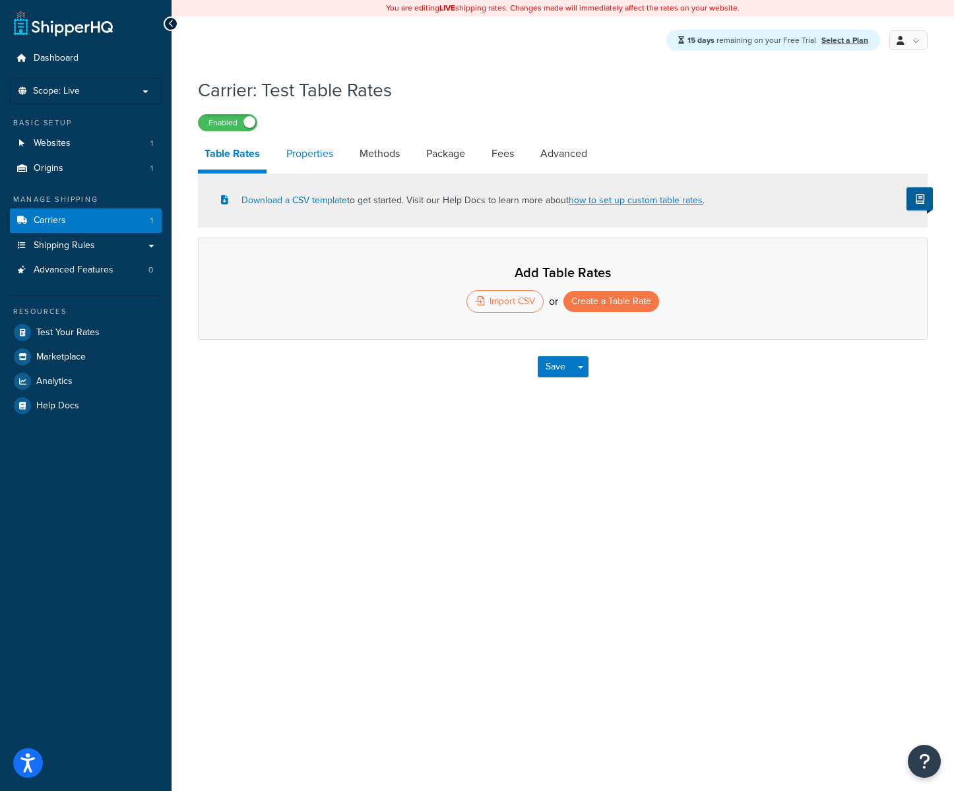
click at [286, 162] on link "Properties" at bounding box center [310, 154] width 60 height 32
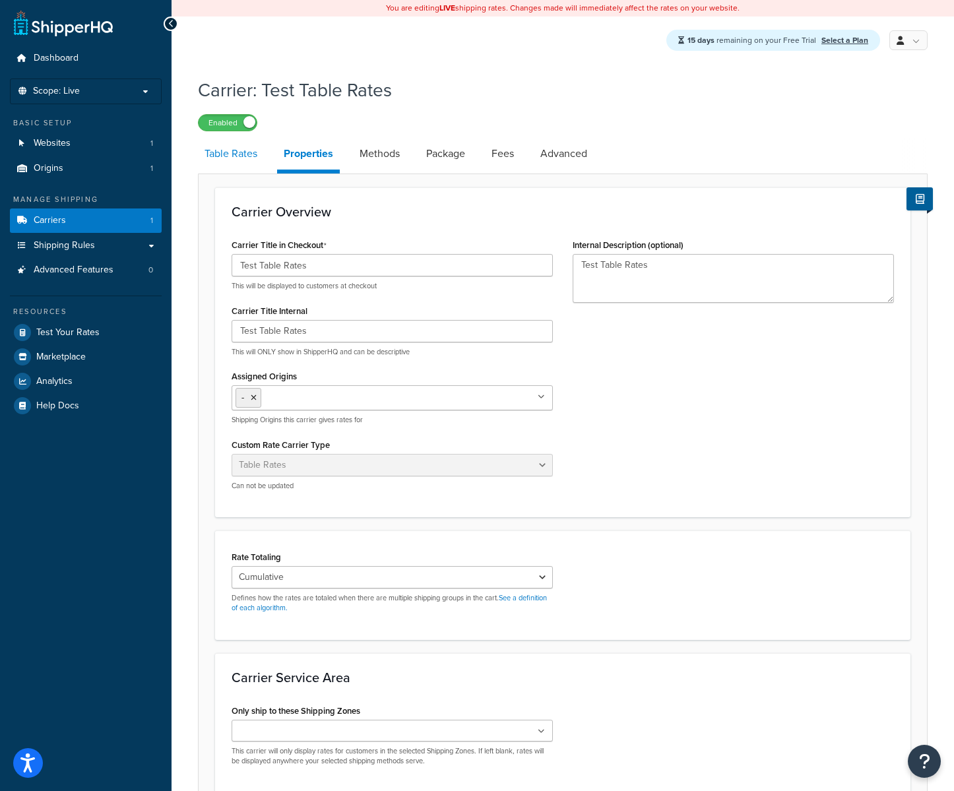
click at [230, 160] on link "Table Rates" at bounding box center [231, 154] width 66 height 32
select select "25"
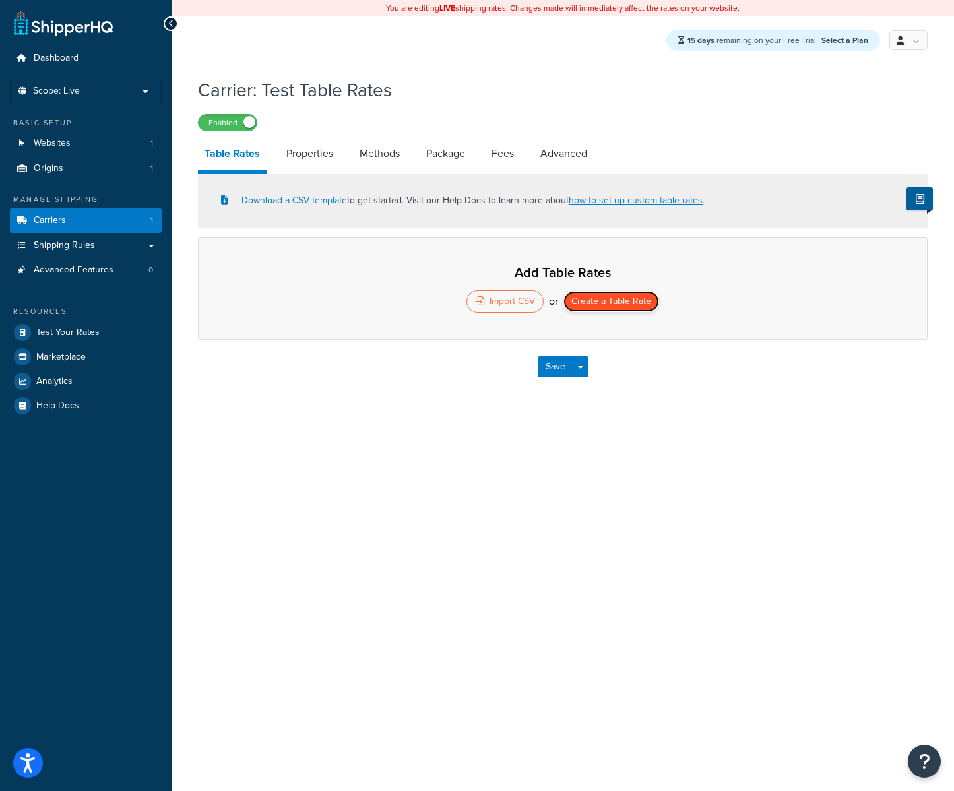
click at [612, 309] on button "Create a Table Rate" at bounding box center [612, 301] width 96 height 21
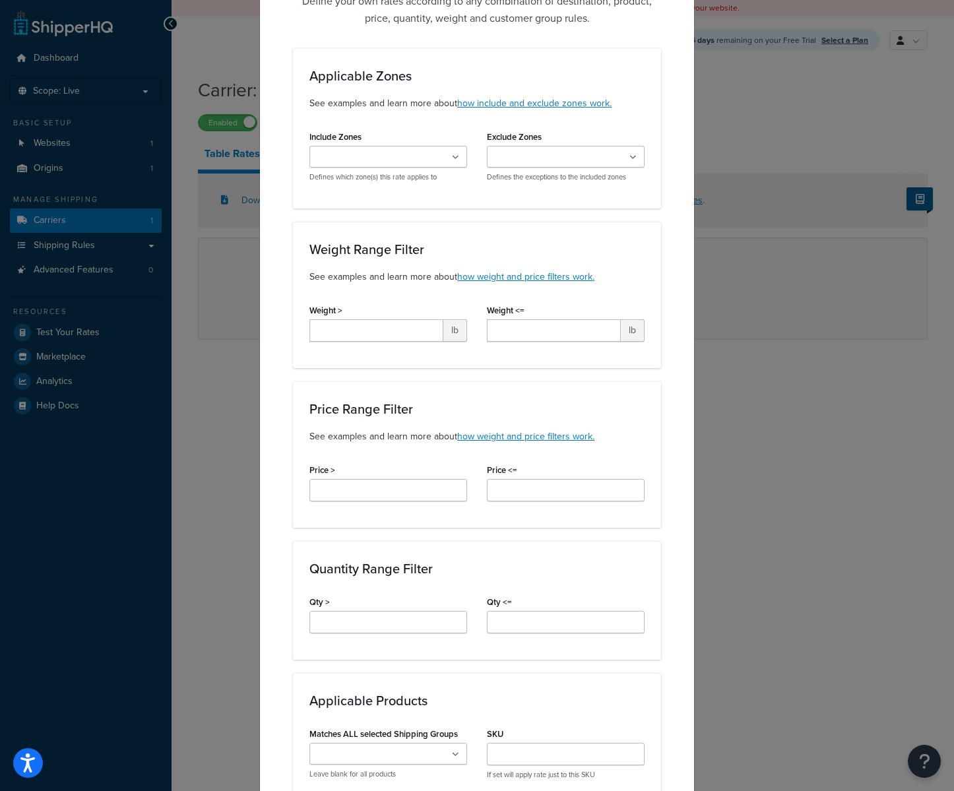
scroll to position [100, 0]
click at [420, 339] on input "Weight >" at bounding box center [376, 329] width 134 height 22
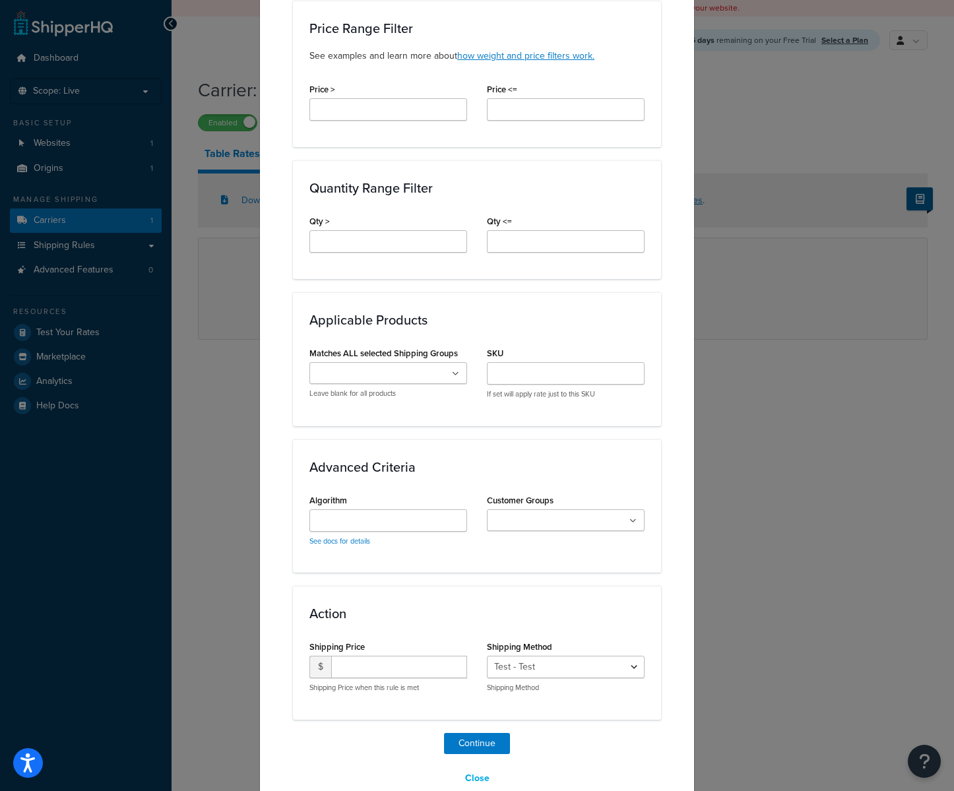
scroll to position [504, 0]
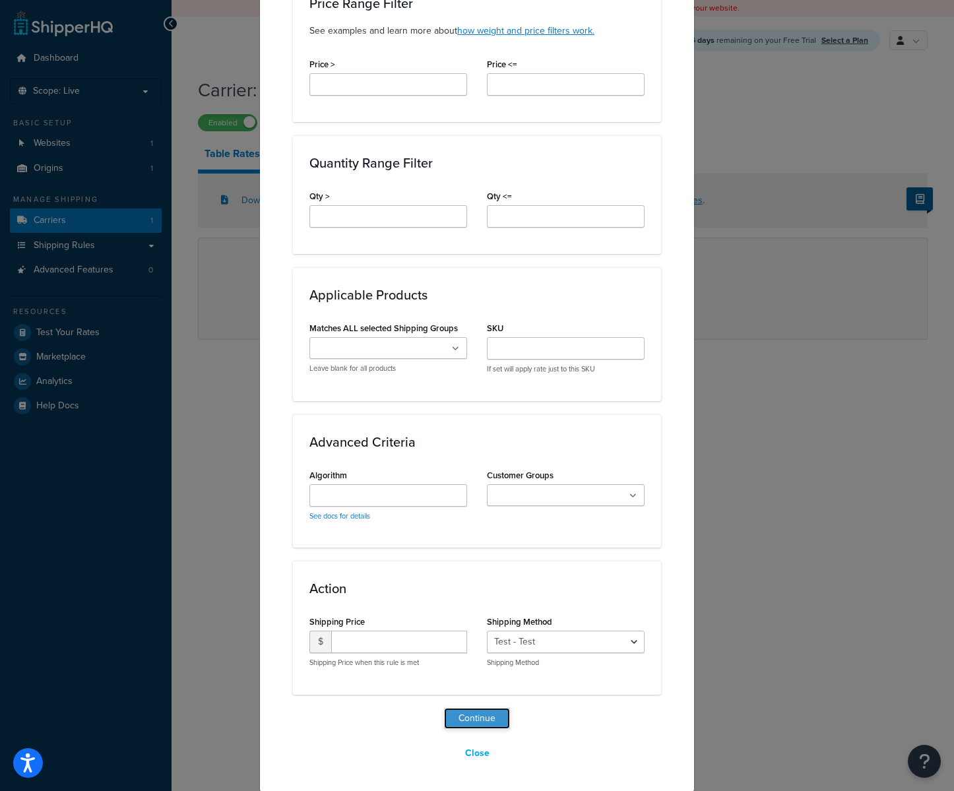
click at [463, 713] on button "Continue" at bounding box center [477, 718] width 66 height 21
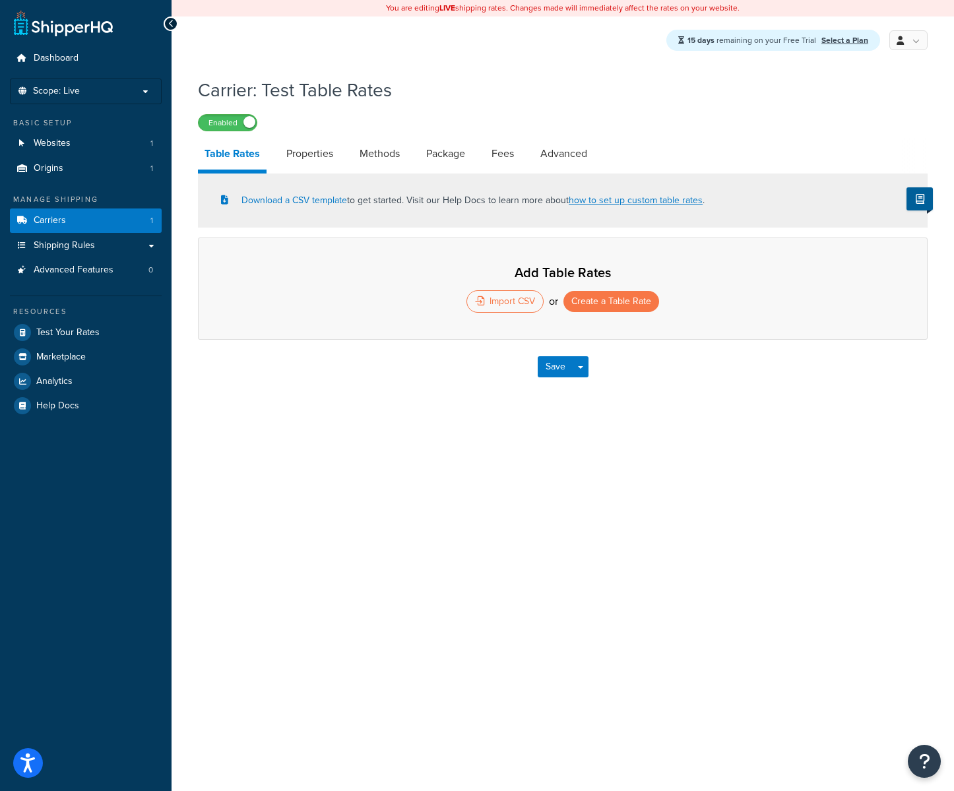
select select "25"
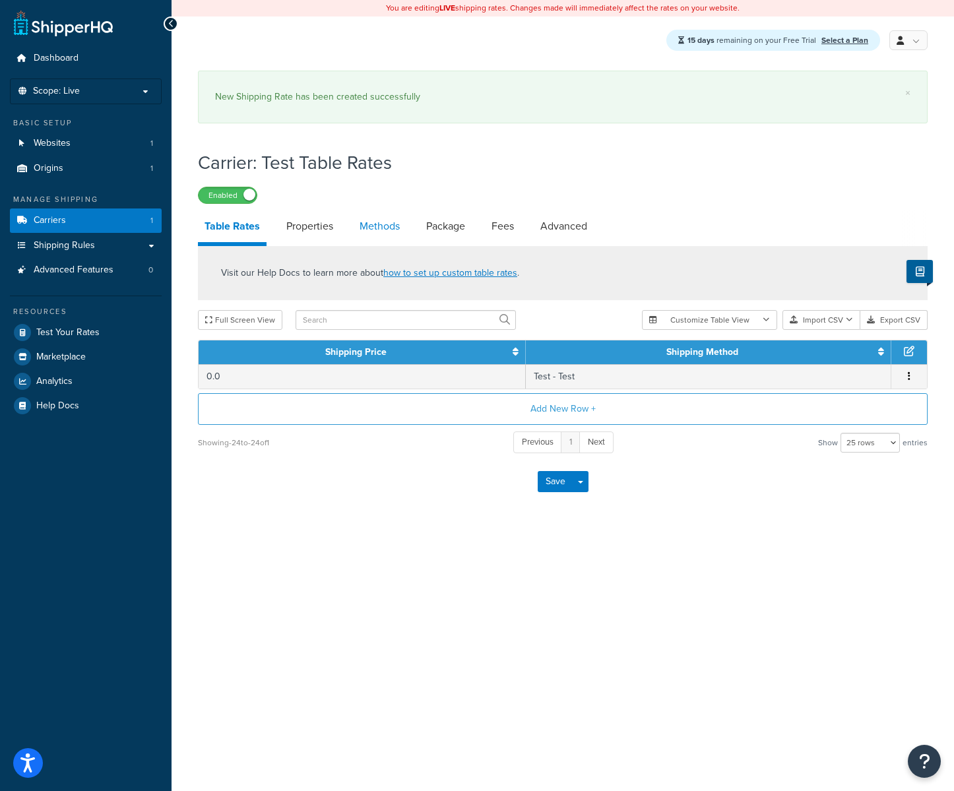
click at [375, 220] on link "Methods" at bounding box center [379, 226] width 53 height 32
select select "25"
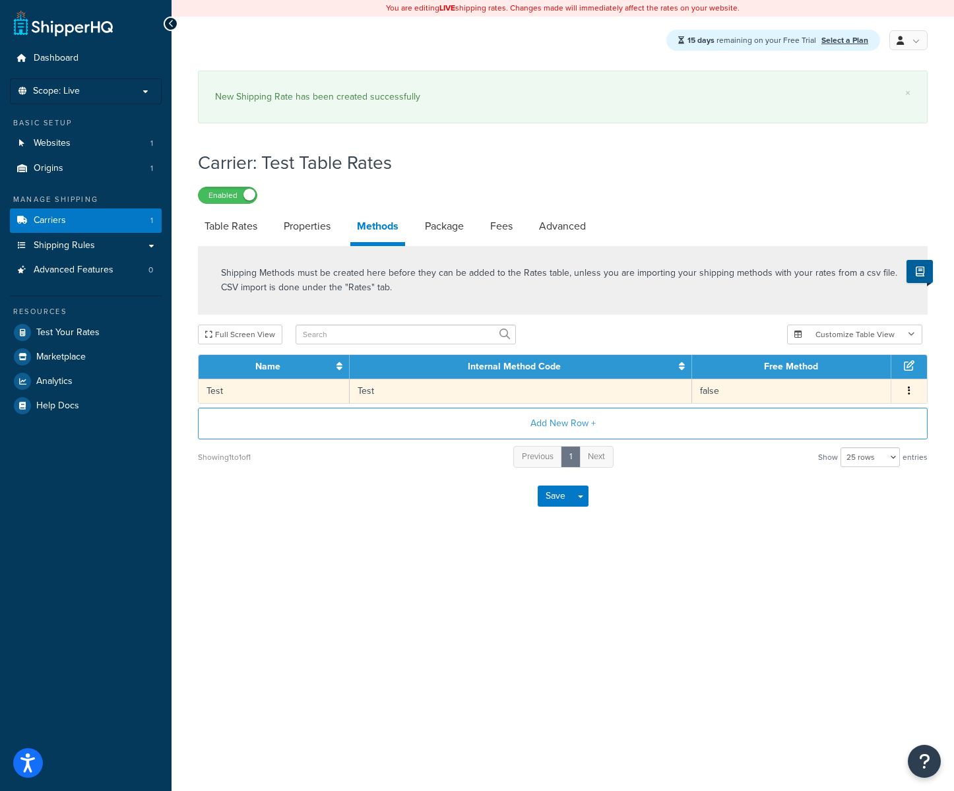
click at [273, 390] on td "Test" at bounding box center [274, 391] width 151 height 24
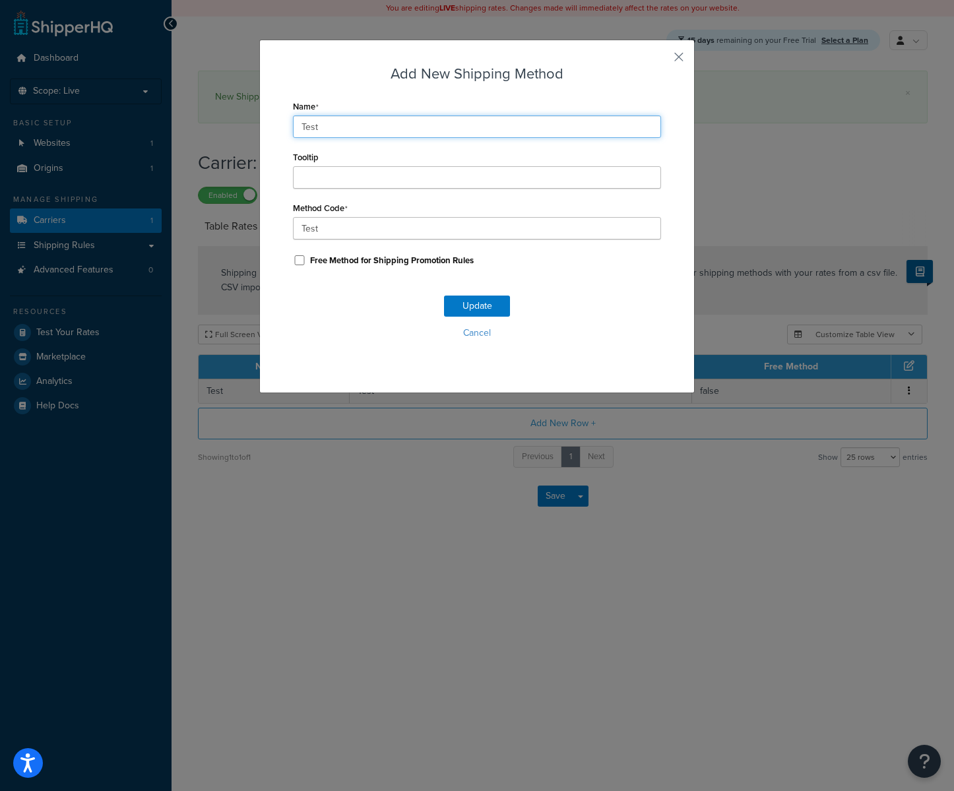
click at [382, 125] on input "Test" at bounding box center [477, 126] width 368 height 22
type input "Test 1"
click at [444, 296] on button "Update" at bounding box center [477, 306] width 66 height 21
click at [461, 307] on button "Update" at bounding box center [477, 306] width 66 height 21
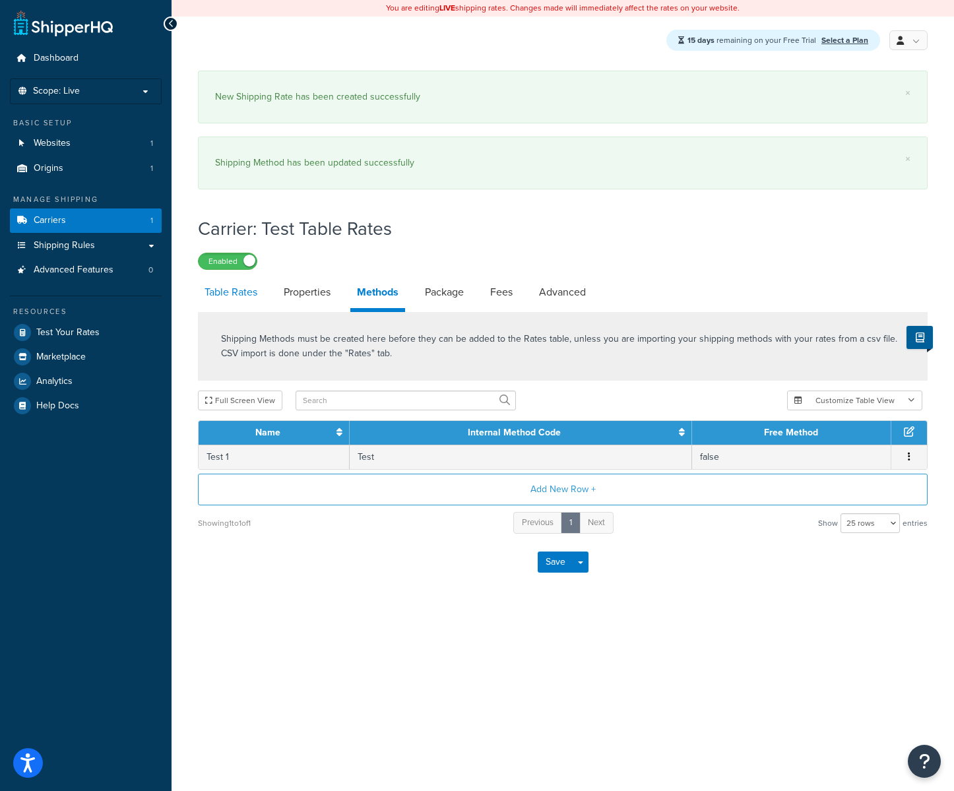
click at [198, 289] on link "Table Rates" at bounding box center [231, 292] width 66 height 32
select select "25"
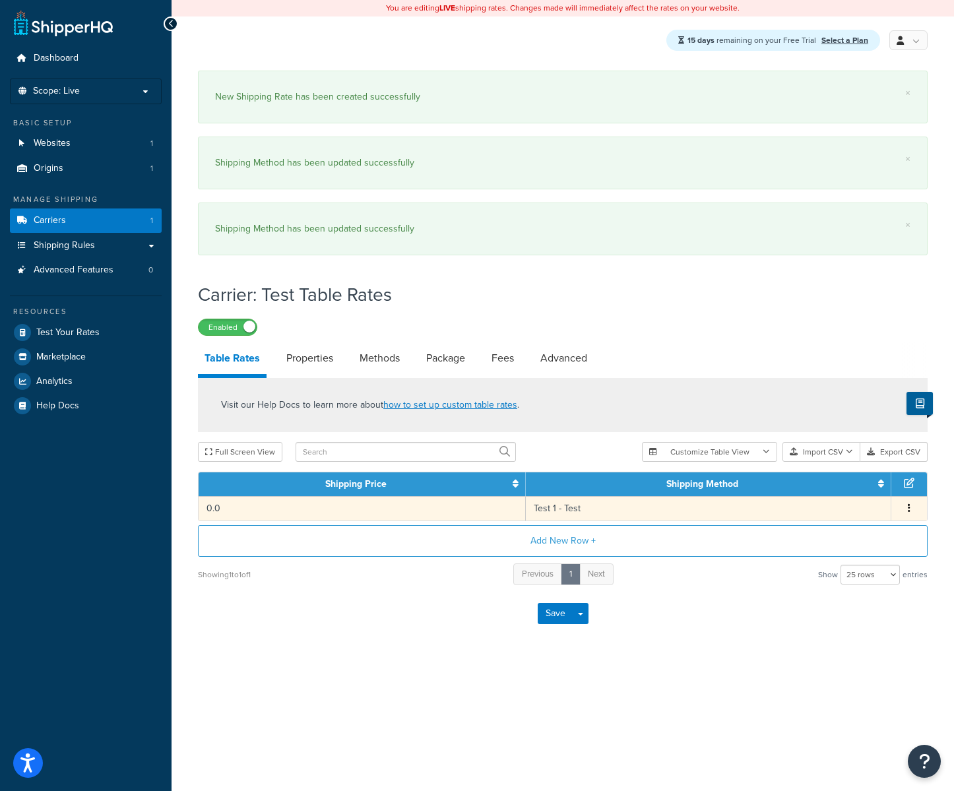
click at [916, 507] on span "Edit Duplicate Delete" at bounding box center [909, 508] width 20 height 15
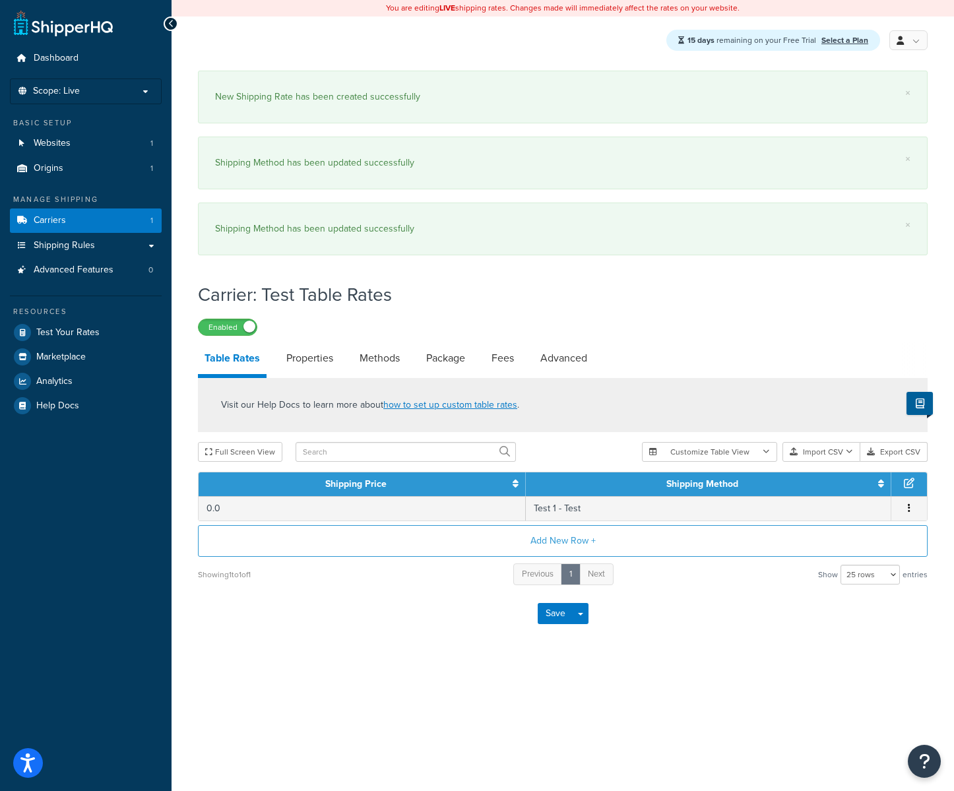
click at [904, 521] on table "Shipping Price Shipping Method 0.0 Test 1 - Test Edit Duplicate Delete" at bounding box center [563, 496] width 730 height 49
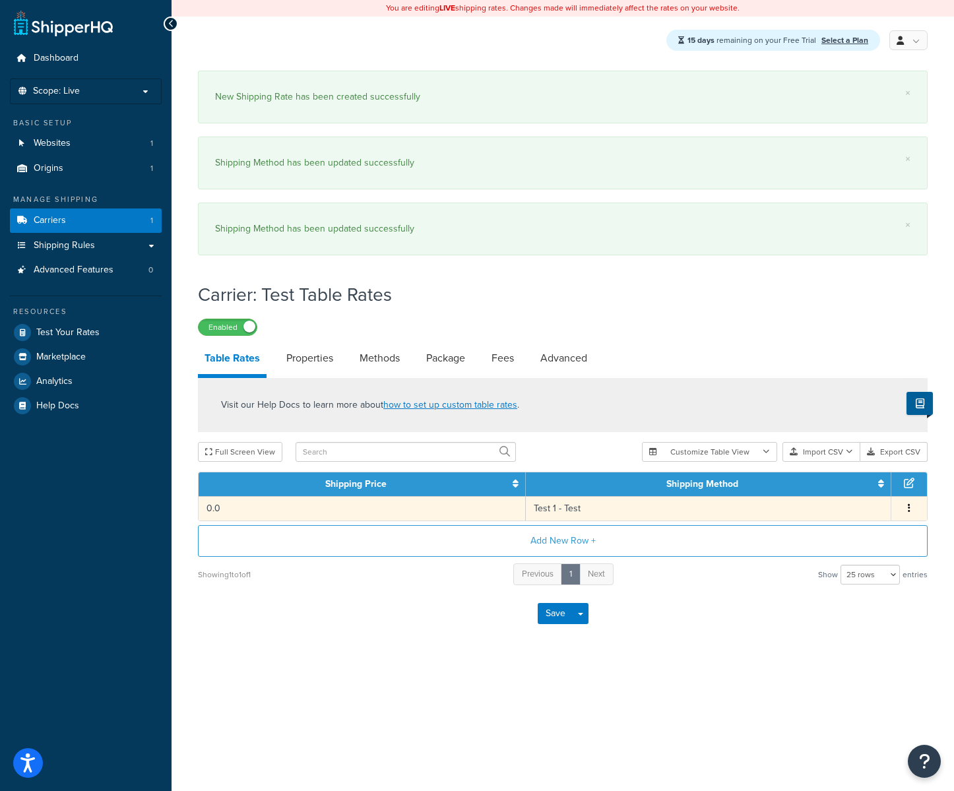
click at [909, 512] on icon "button" at bounding box center [909, 507] width 3 height 9
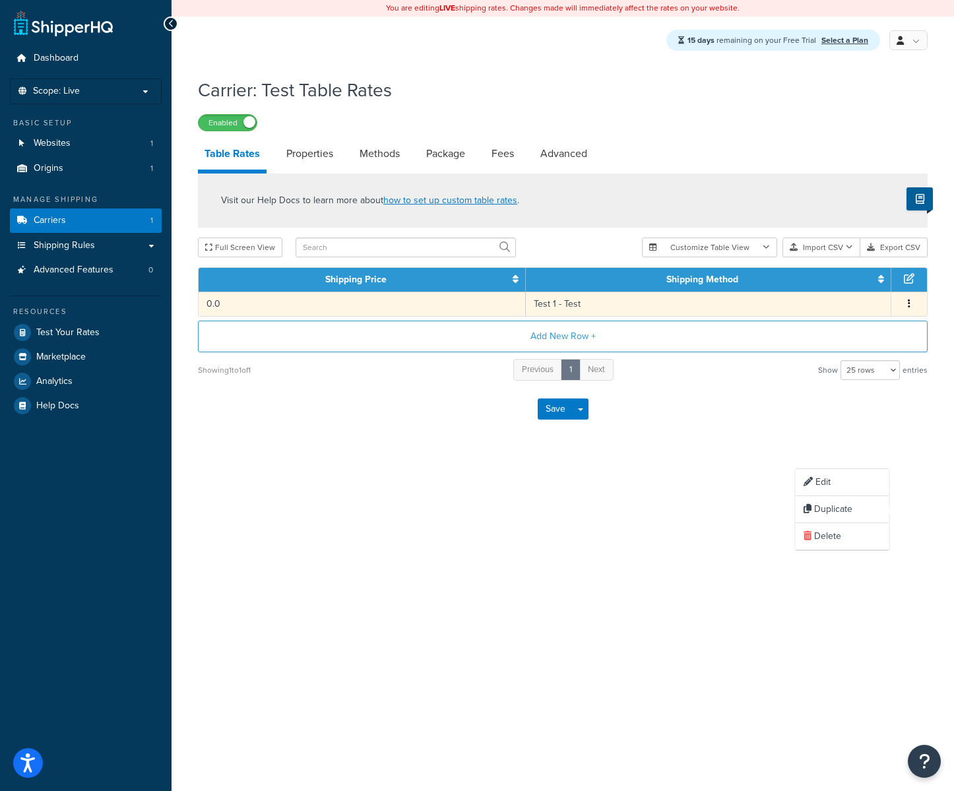
click at [871, 485] on div "Edit" at bounding box center [843, 482] width 94 height 27
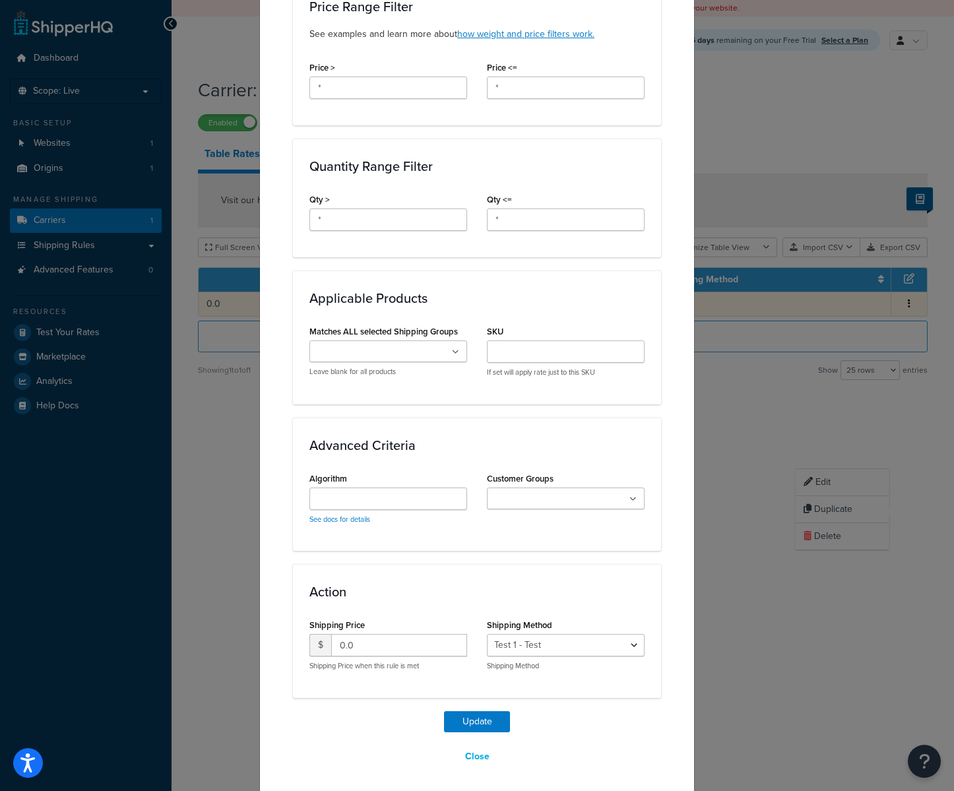
scroll to position [452, 0]
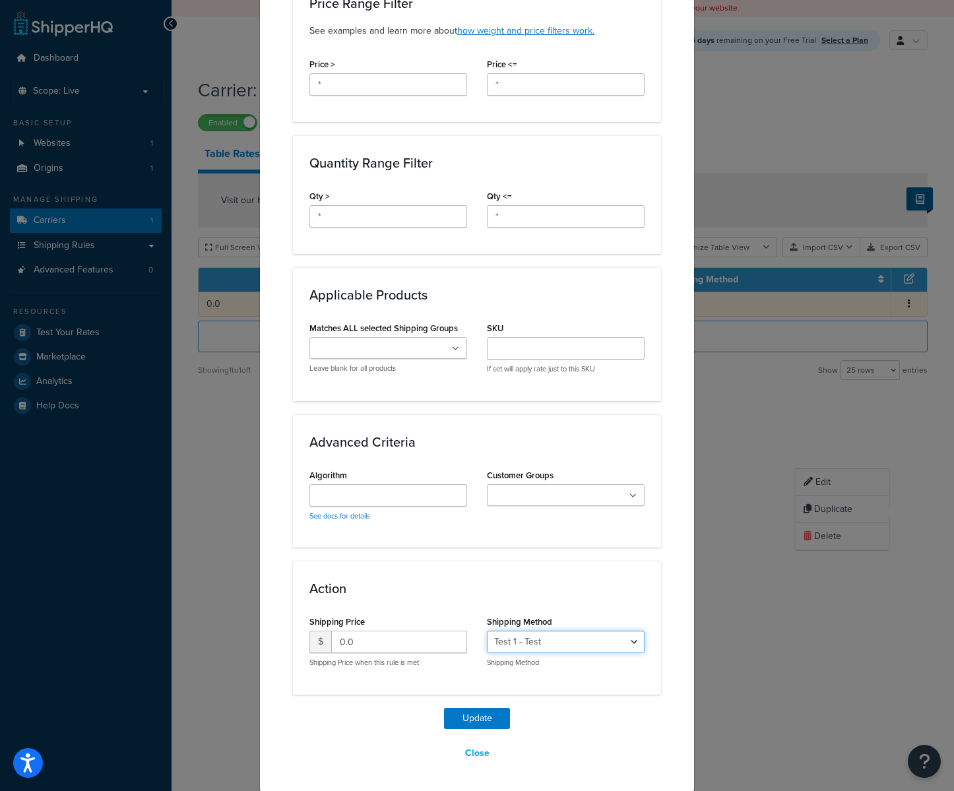
click at [585, 651] on select "Test 1 - Test" at bounding box center [566, 642] width 158 height 22
click at [754, 682] on div "Update Table Rate Applicable Zones See examples and learn more about how includ…" at bounding box center [477, 395] width 954 height 791
click at [593, 634] on select "Test 1 - Test" at bounding box center [566, 642] width 158 height 22
click at [484, 752] on button "Close" at bounding box center [478, 753] width 42 height 22
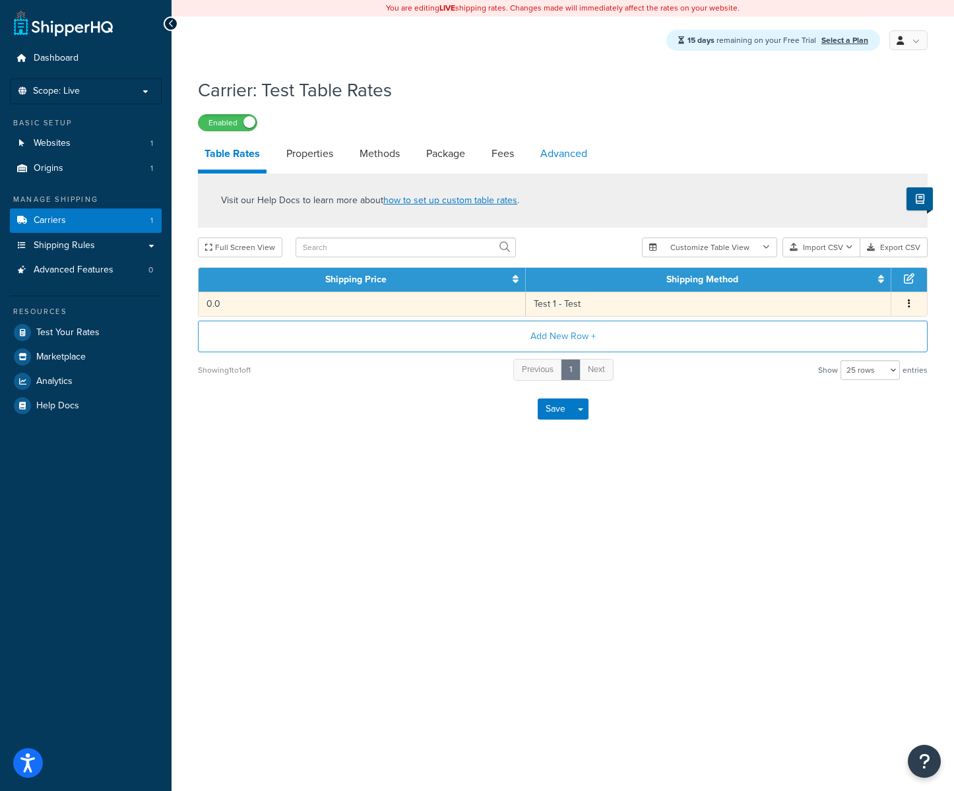
click at [583, 154] on link "Advanced" at bounding box center [564, 154] width 60 height 32
select select "false"
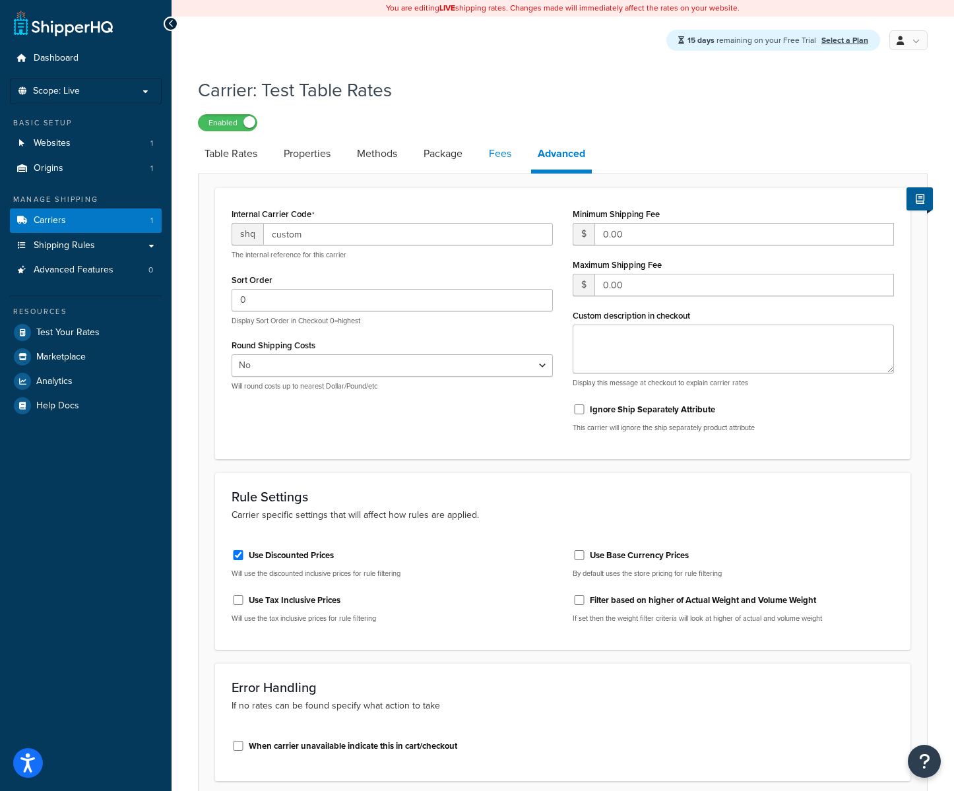
click at [494, 163] on link "Fees" at bounding box center [500, 154] width 36 height 32
select select "AFTER"
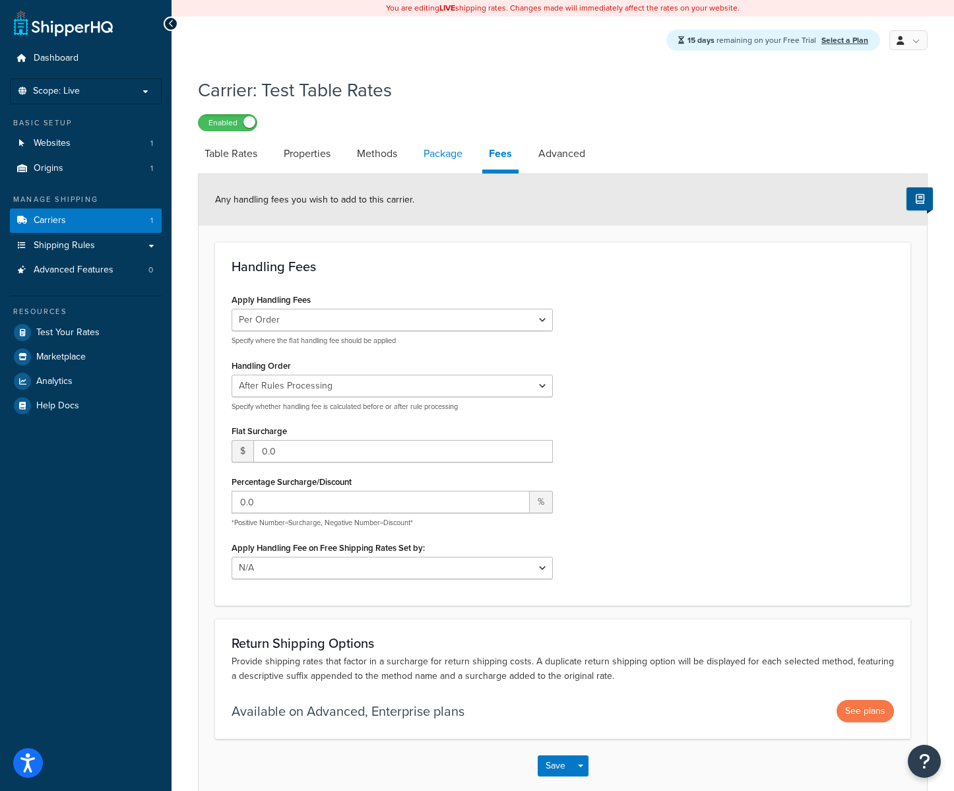
click at [452, 155] on link "Package" at bounding box center [443, 154] width 52 height 32
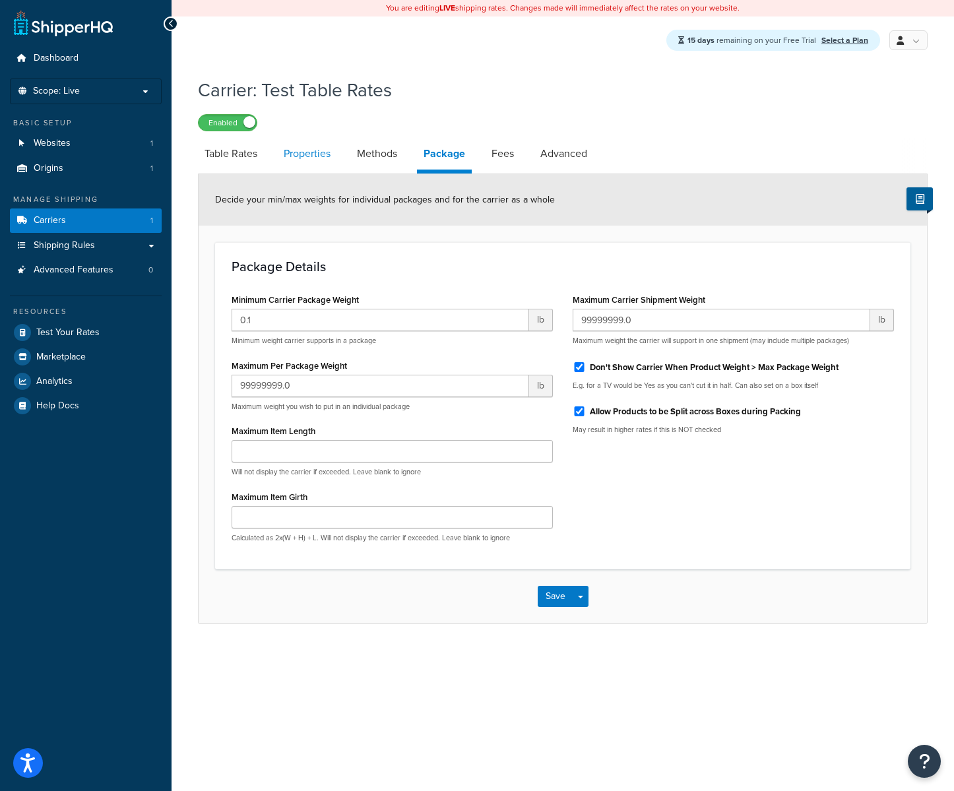
click at [286, 152] on link "Properties" at bounding box center [307, 154] width 60 height 32
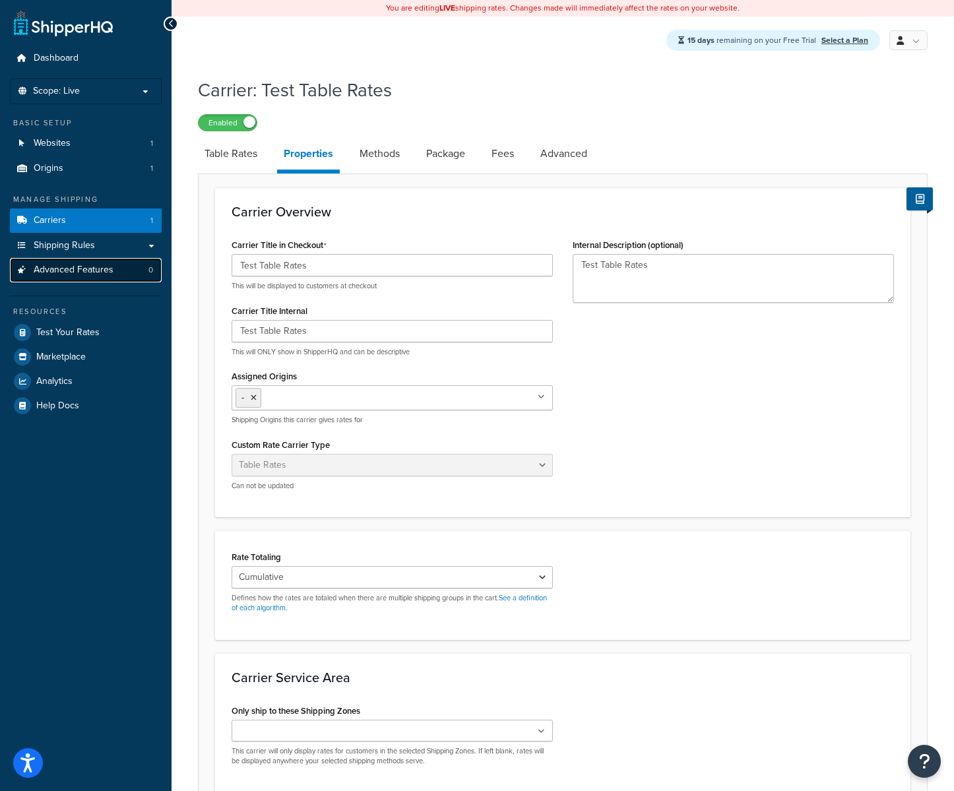
click at [124, 279] on link "Advanced Features 0" at bounding box center [86, 270] width 152 height 24
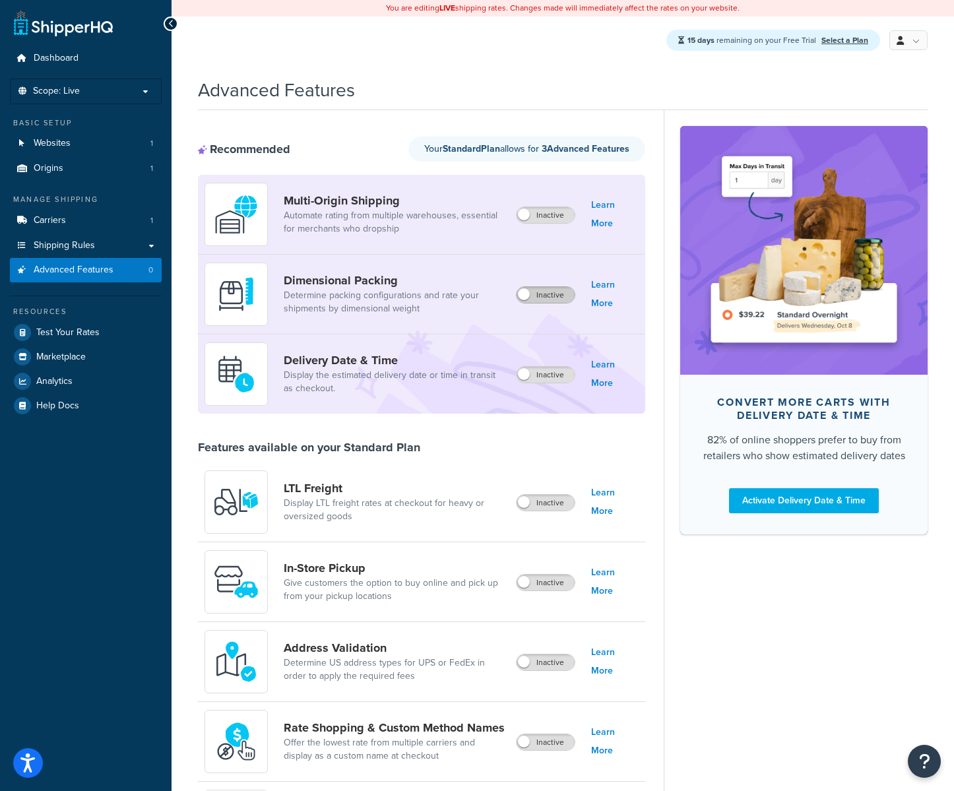
click at [544, 296] on label "Inactive" at bounding box center [546, 295] width 58 height 16
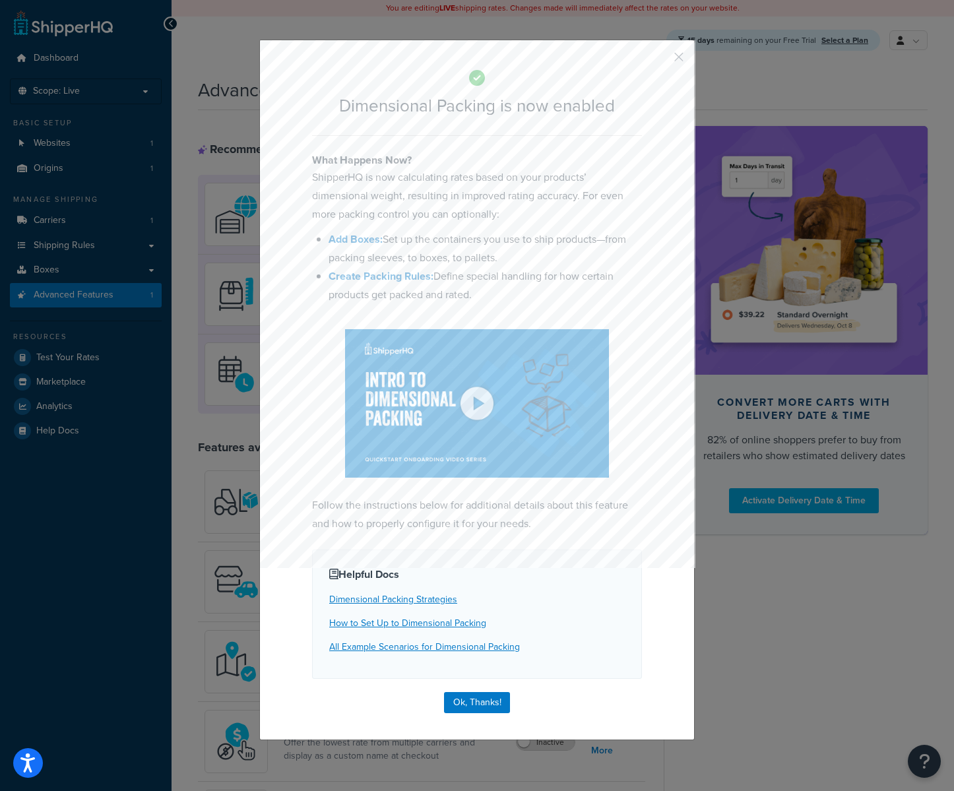
click at [774, 638] on div "Dimensional Packing is now enabled What Happens Now? ShipperHQ is now calculati…" at bounding box center [477, 395] width 954 height 791
click at [495, 696] on button "Ok, Thanks!" at bounding box center [477, 702] width 66 height 21
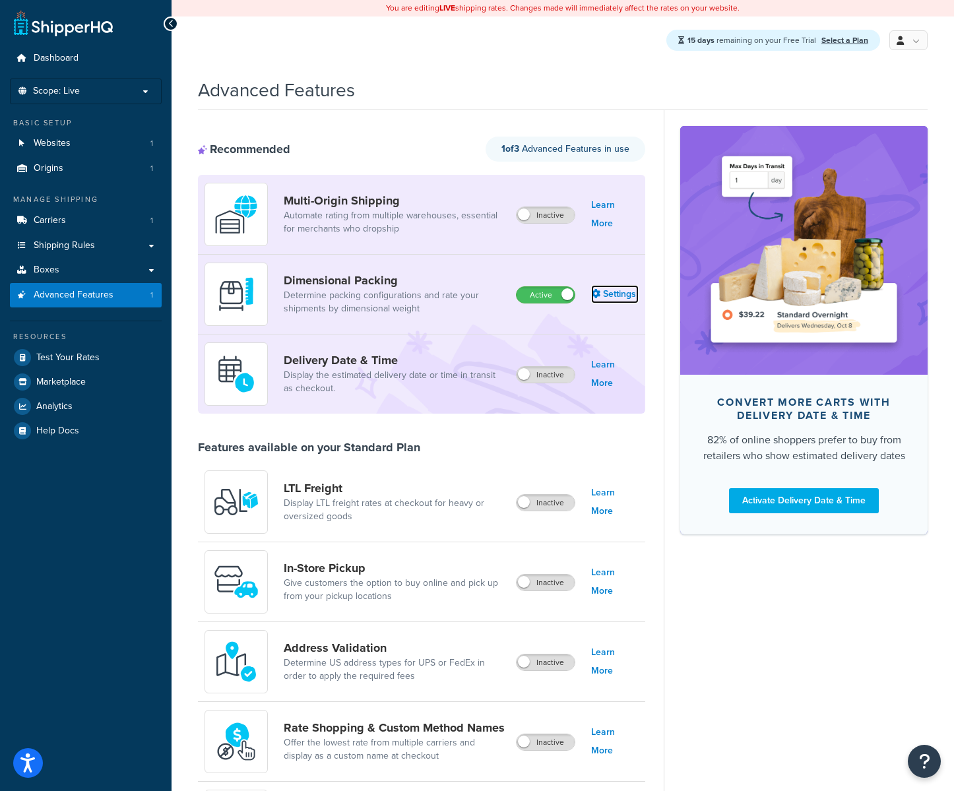
click at [618, 300] on link "Settings" at bounding box center [615, 294] width 48 height 18
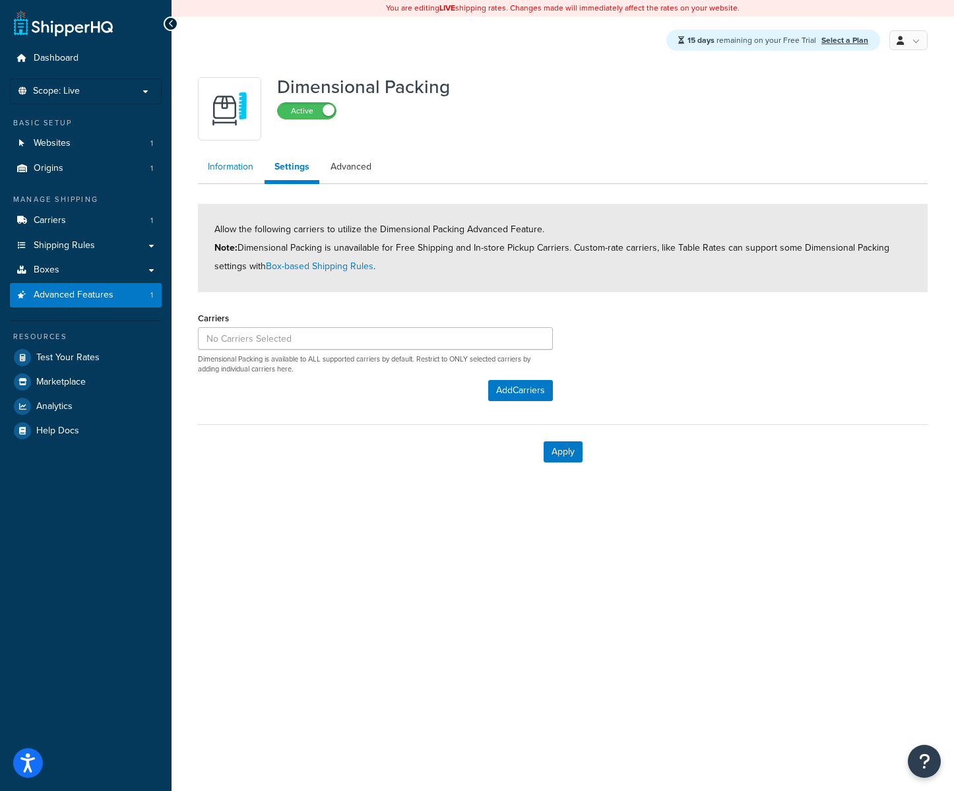
click at [206, 170] on link "Information" at bounding box center [230, 167] width 65 height 26
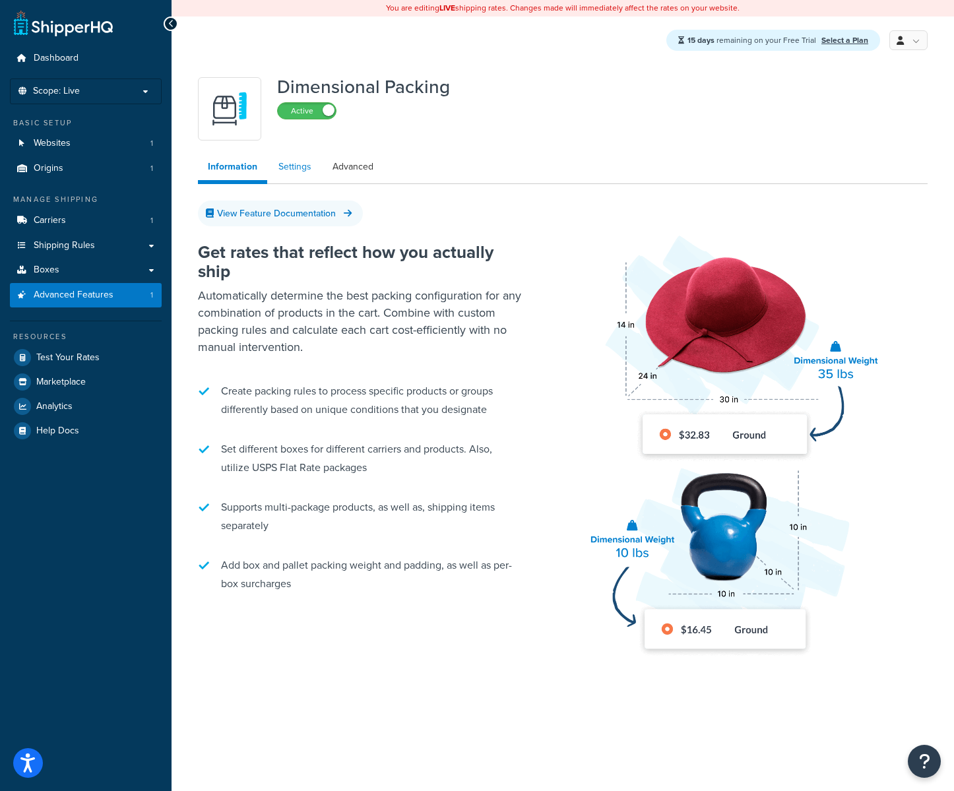
click at [279, 172] on link "Settings" at bounding box center [295, 167] width 53 height 26
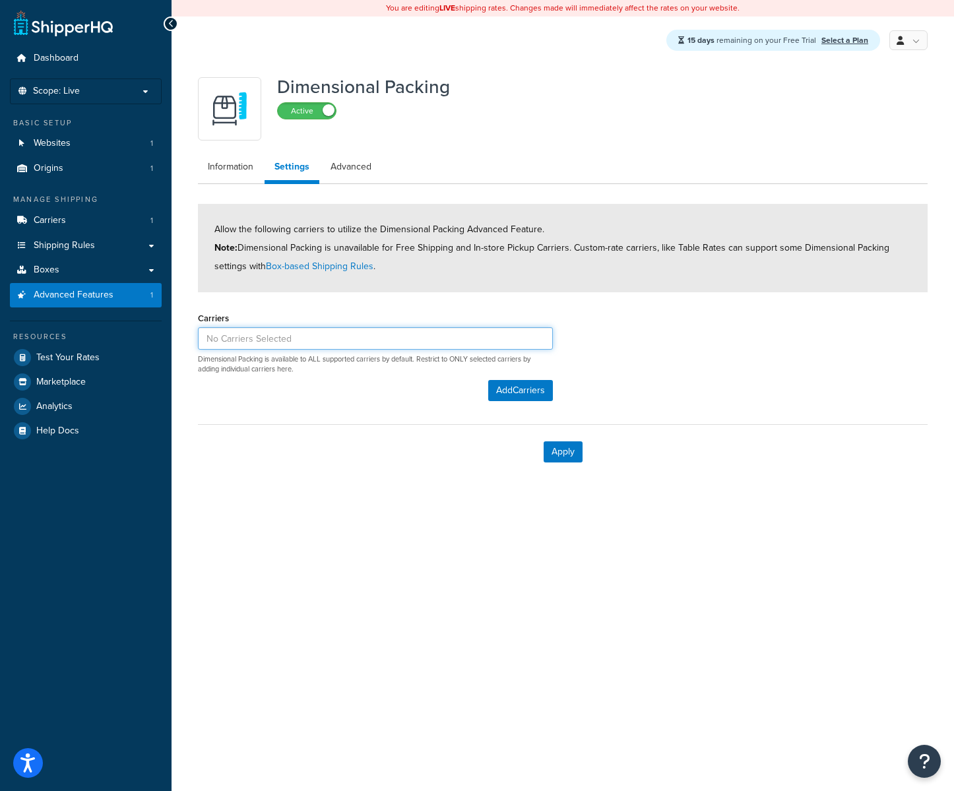
click at [251, 331] on input at bounding box center [375, 338] width 355 height 22
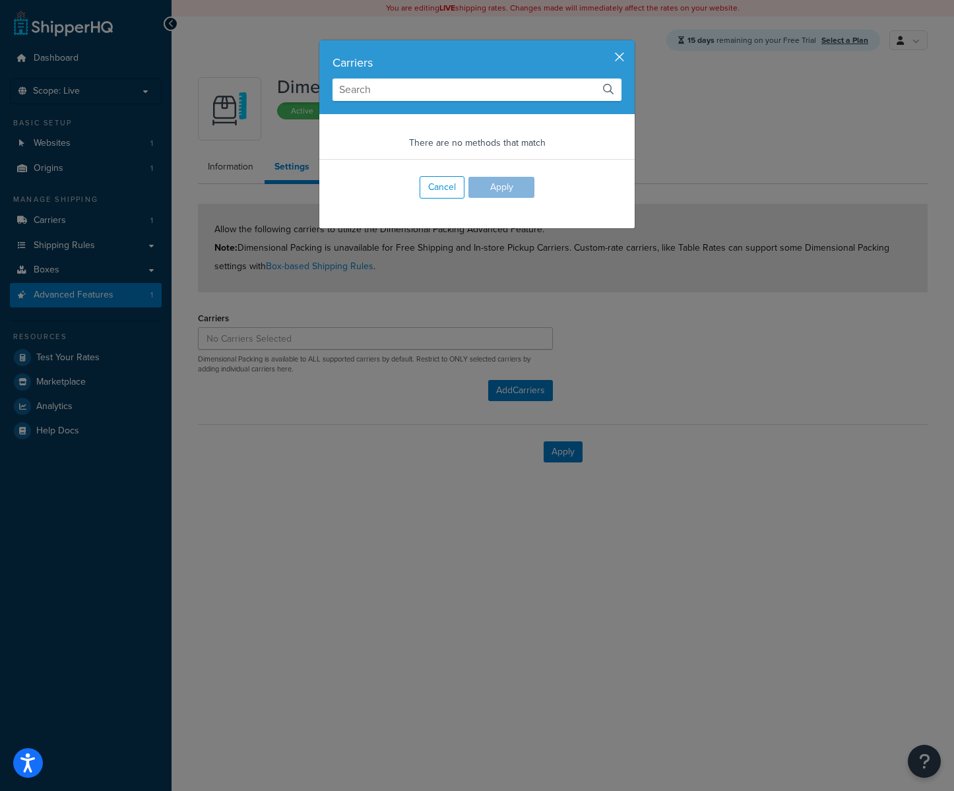
click at [631, 44] on button "button" at bounding box center [632, 41] width 3 height 3
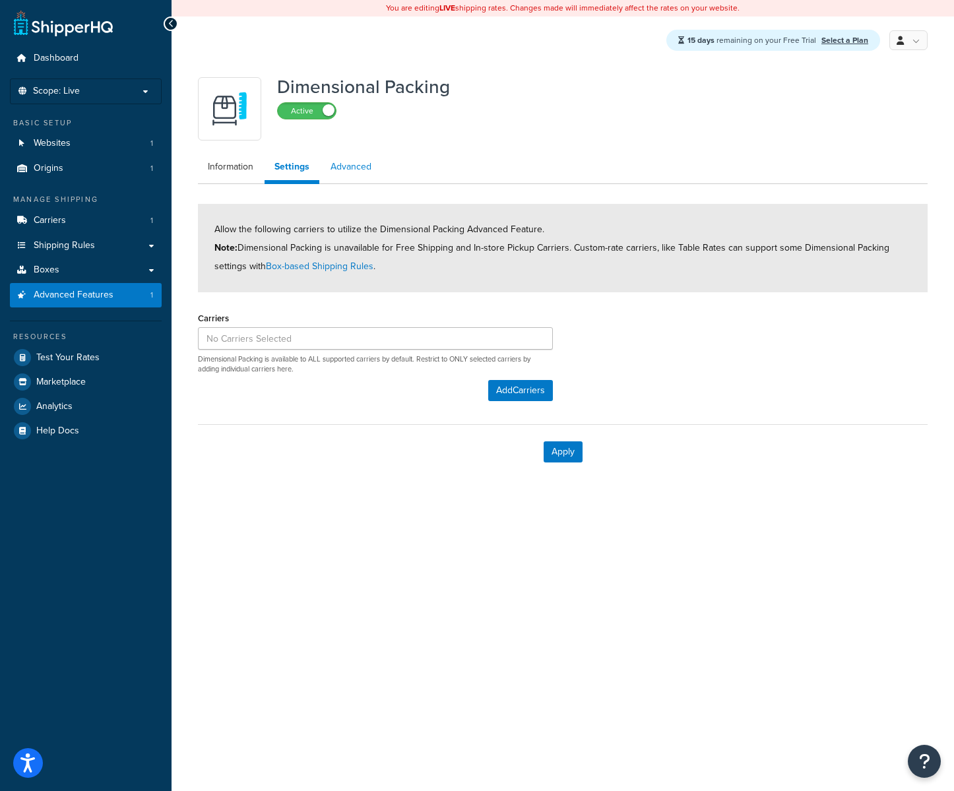
click at [346, 176] on link "Advanced" at bounding box center [351, 167] width 61 height 26
select select "false"
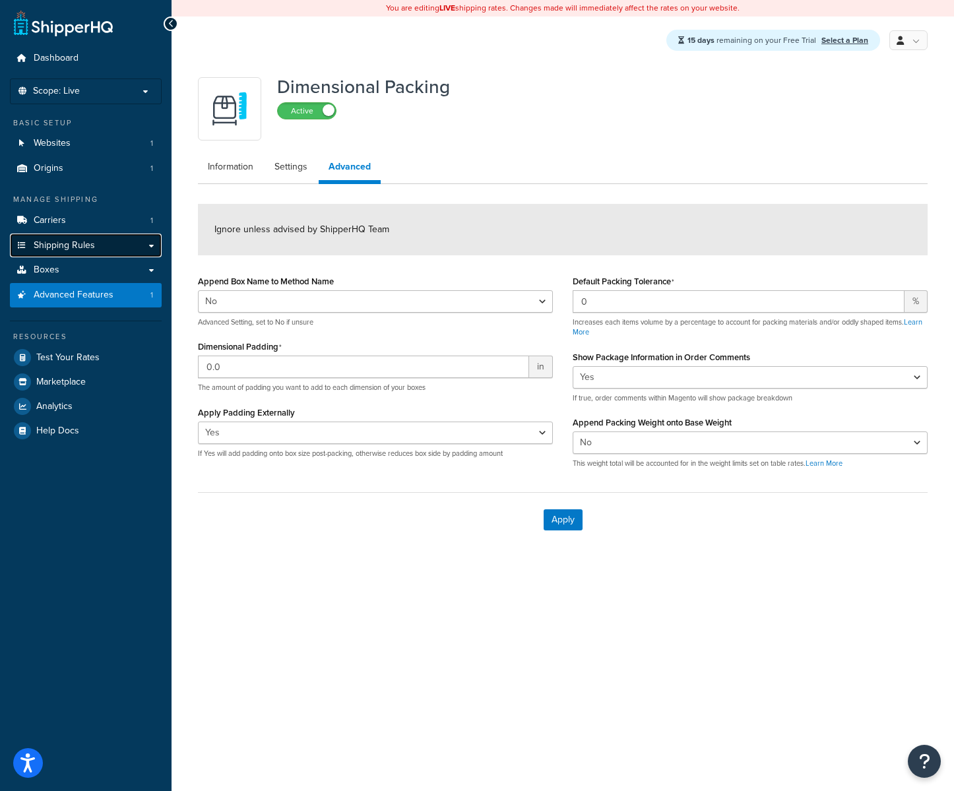
click at [53, 253] on link "Shipping Rules" at bounding box center [86, 246] width 152 height 24
click at [57, 212] on link "Carriers 1" at bounding box center [86, 221] width 152 height 24
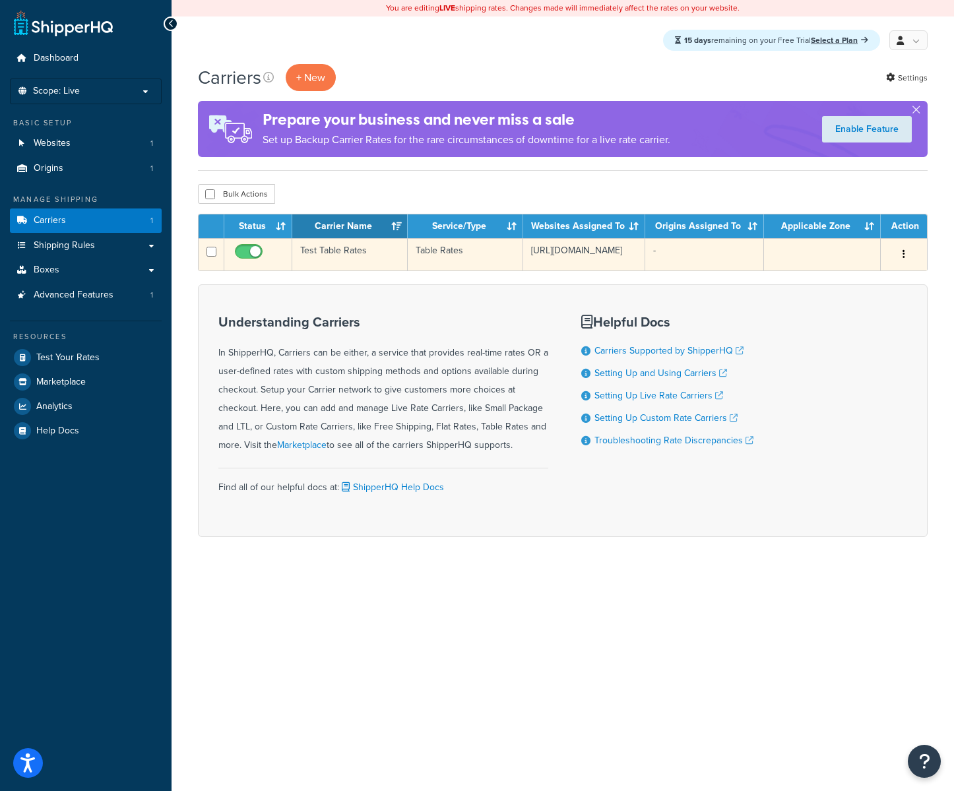
click at [313, 261] on td "Test Table Rates" at bounding box center [349, 254] width 115 height 32
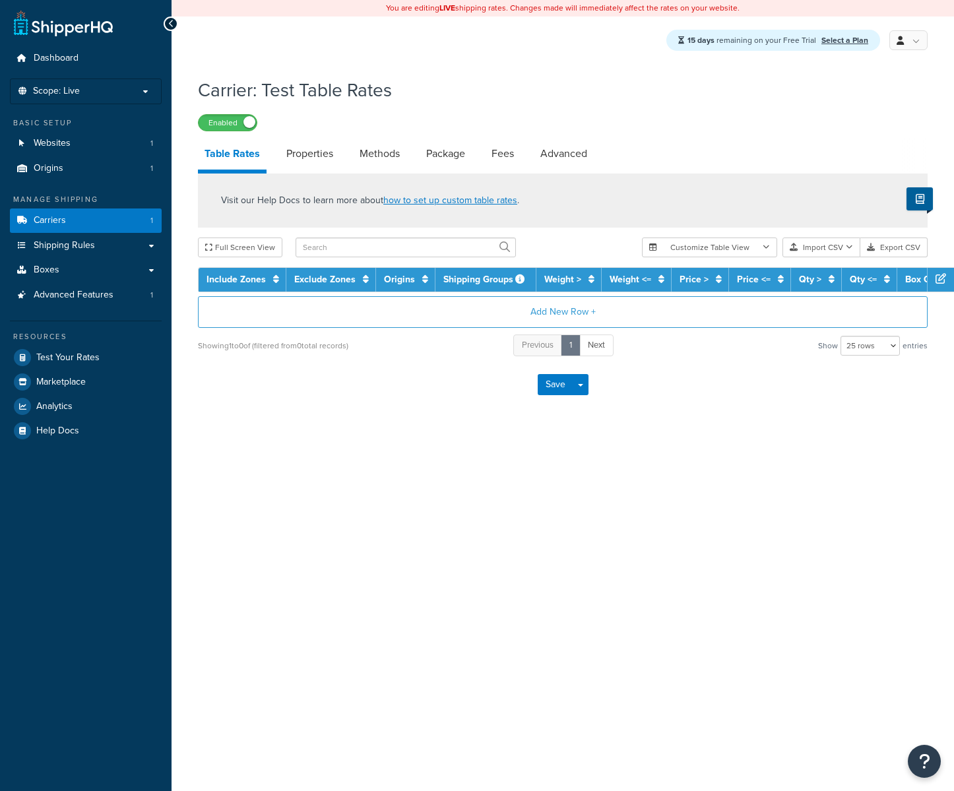
select select "25"
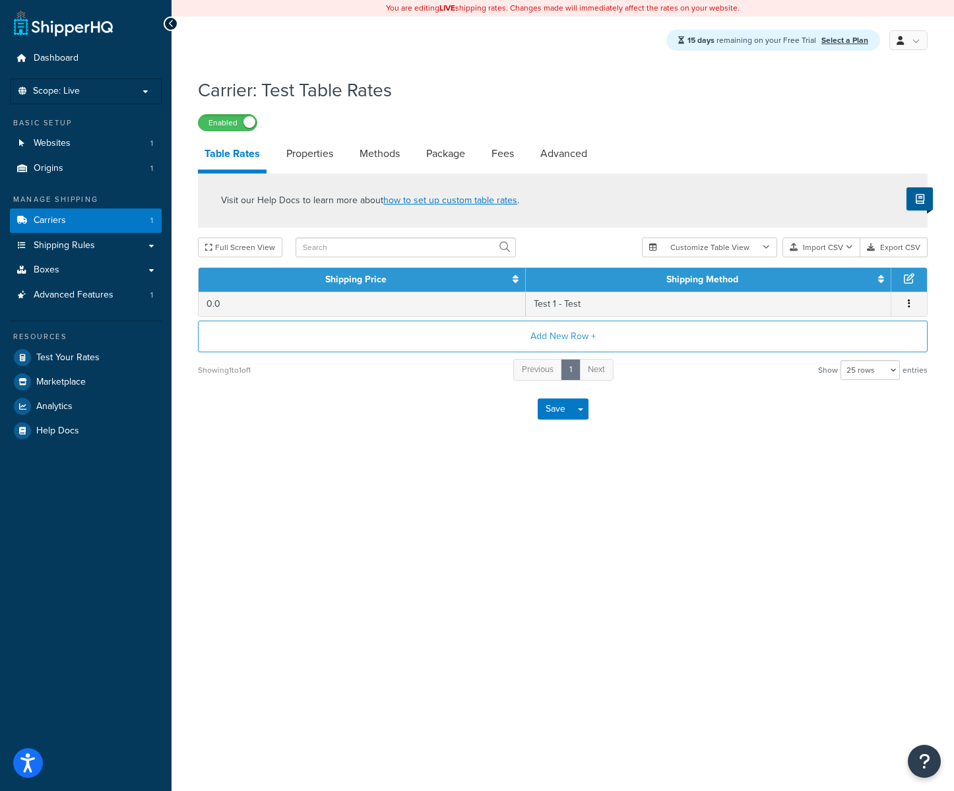
click at [582, 319] on div "Visit our Help Docs to learn more about how to set up custom table rates . Full…" at bounding box center [563, 278] width 750 height 209
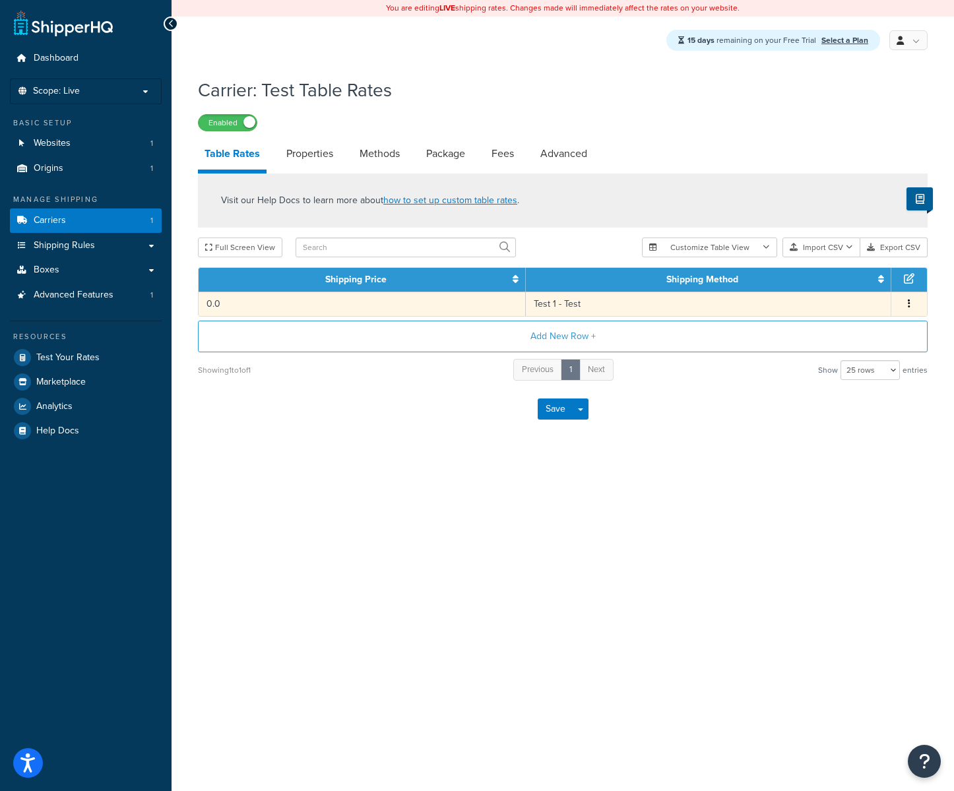
click at [581, 298] on td "Test 1 - Test" at bounding box center [709, 304] width 366 height 24
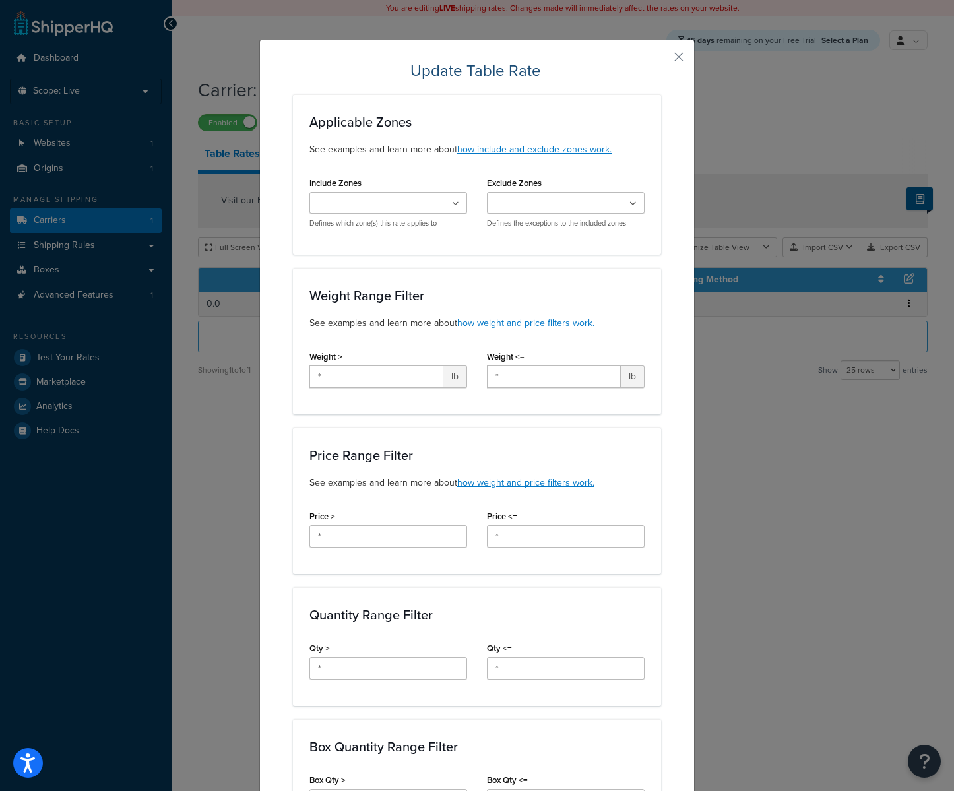
click at [825, 620] on div "Update Table Rate Applicable Zones See examples and learn more about how includ…" at bounding box center [477, 395] width 954 height 791
click at [684, 57] on div "Update Table Rate Applicable Zones See examples and learn more about how includ…" at bounding box center [477, 708] width 436 height 1336
click at [661, 60] on button "button" at bounding box center [659, 61] width 3 height 3
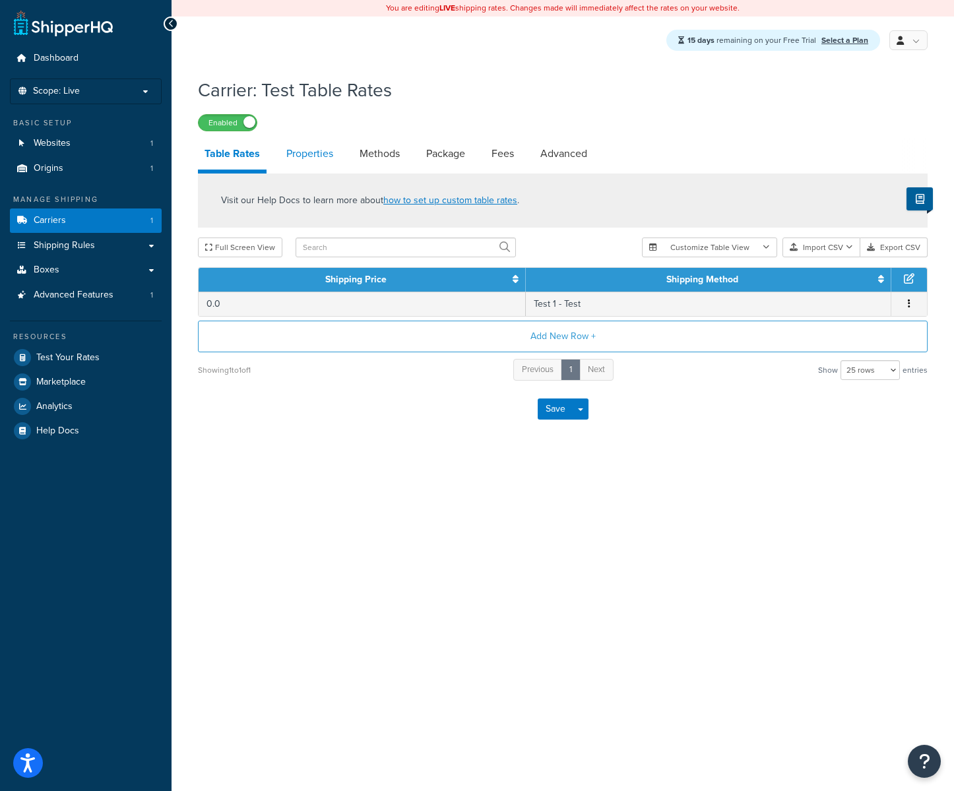
click at [318, 158] on link "Properties" at bounding box center [310, 154] width 60 height 32
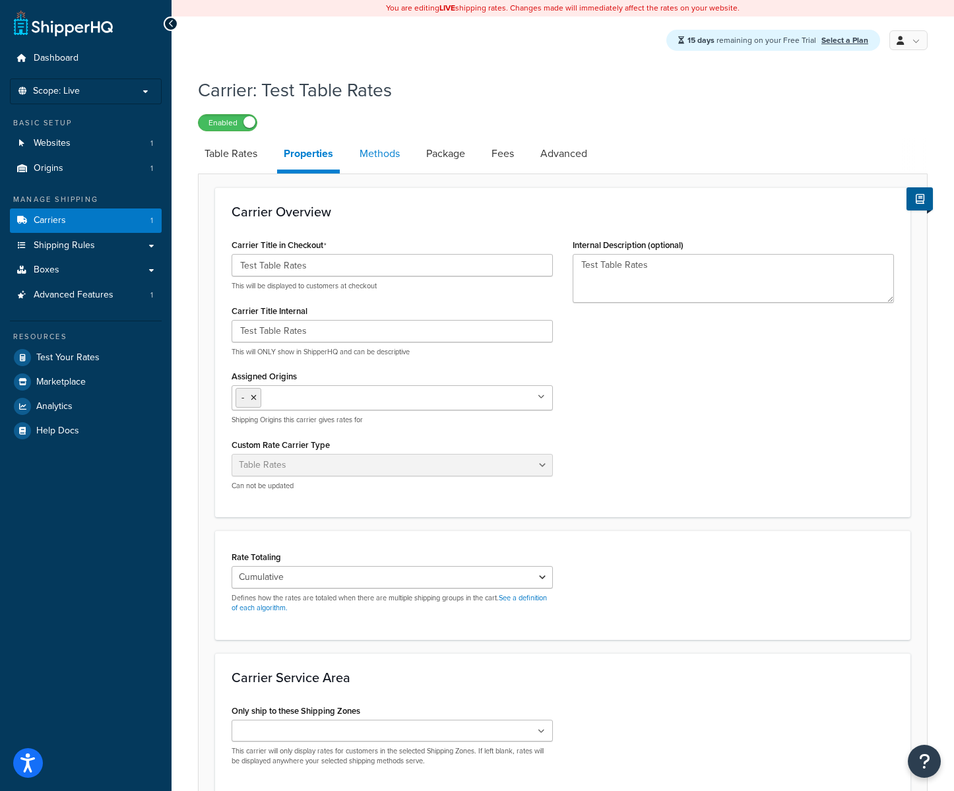
click at [383, 160] on link "Methods" at bounding box center [379, 154] width 53 height 32
select select "25"
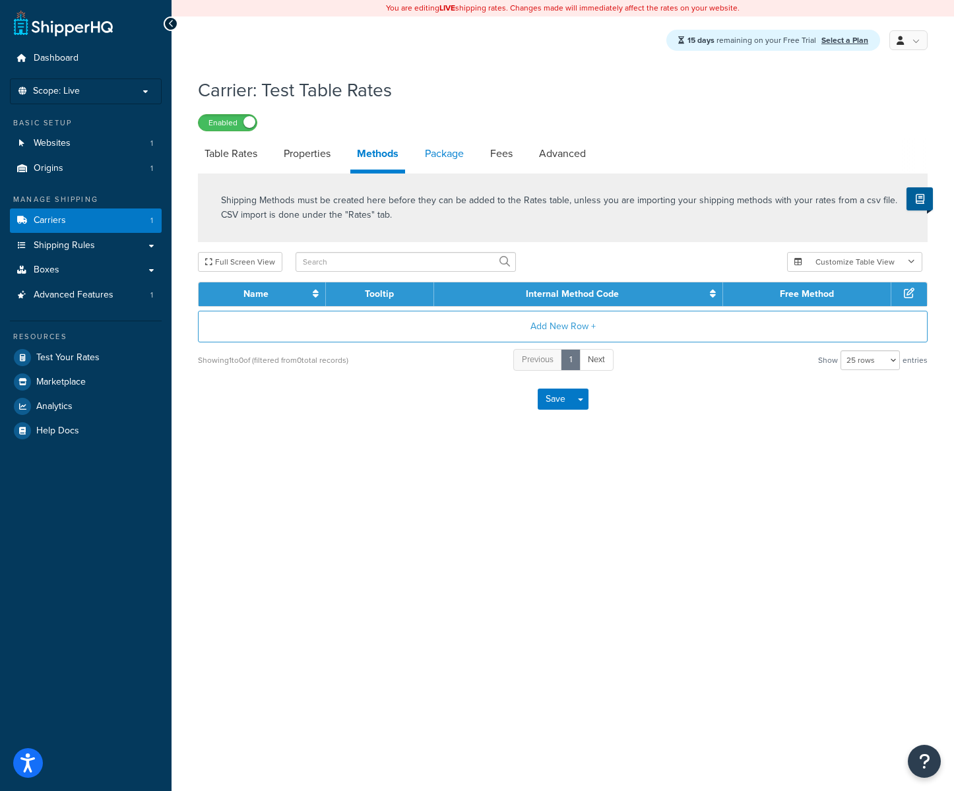
click at [469, 158] on link "Package" at bounding box center [444, 154] width 52 height 32
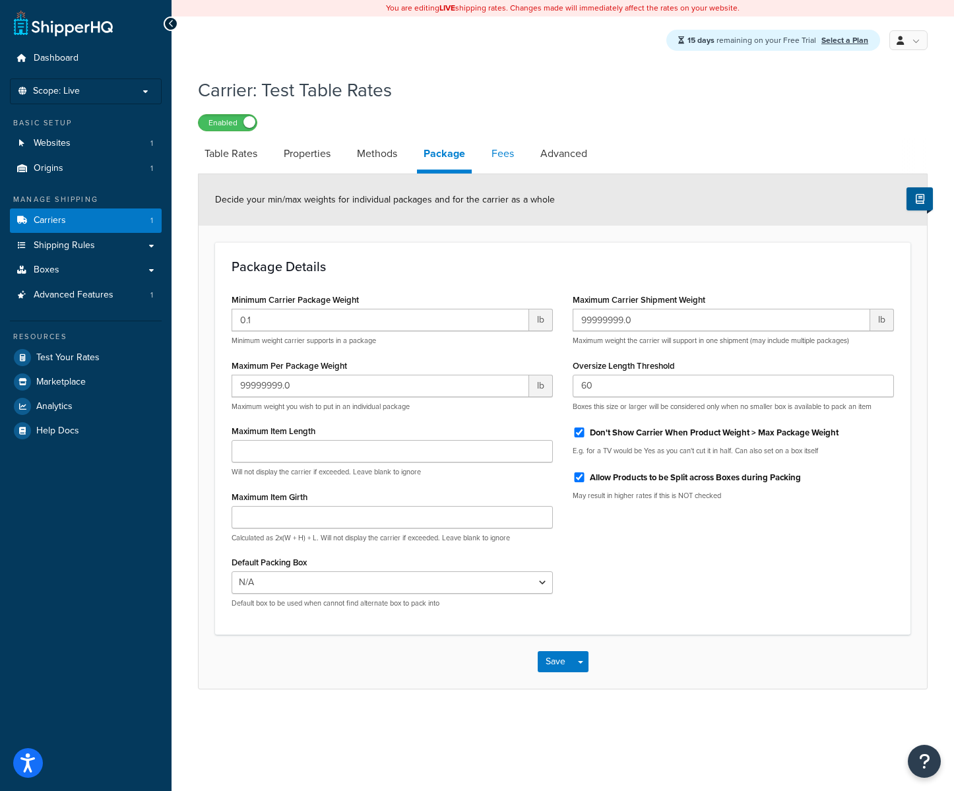
click at [510, 164] on link "Fees" at bounding box center [503, 154] width 36 height 32
select select "AFTER"
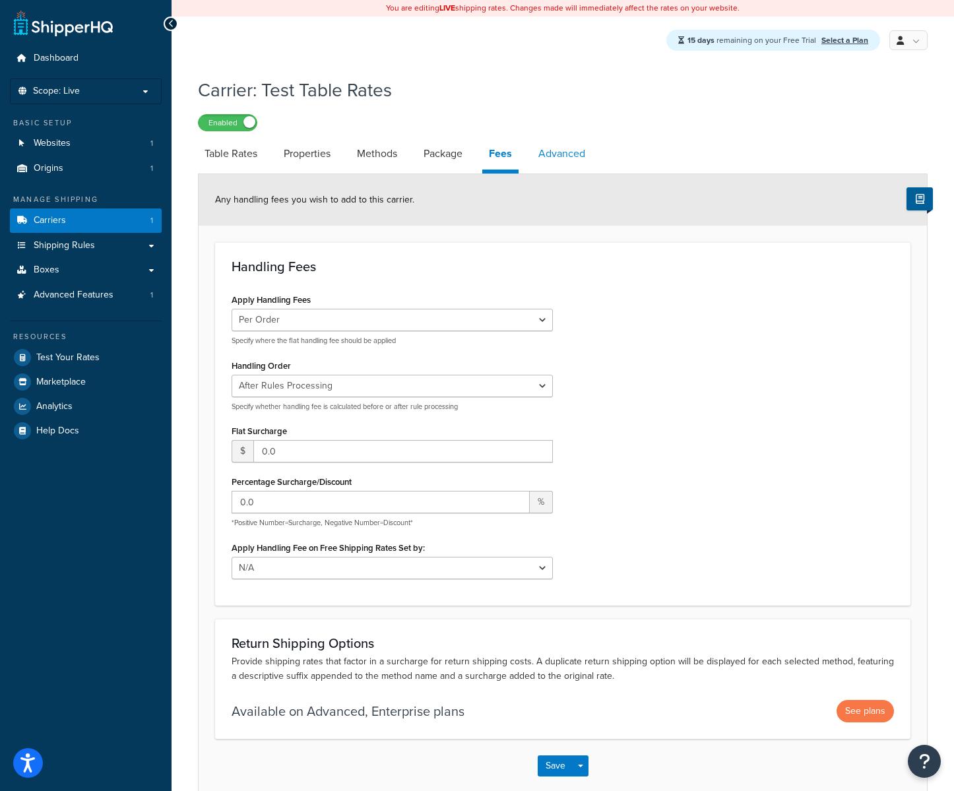
click at [550, 160] on link "Advanced" at bounding box center [562, 154] width 60 height 32
select select "false"
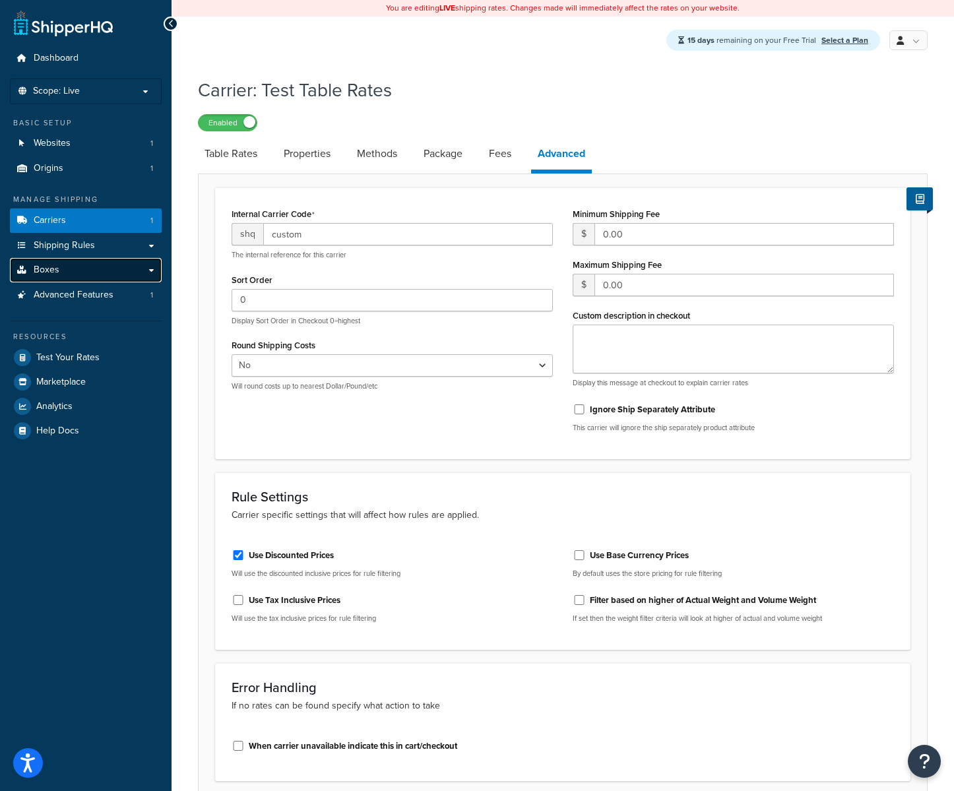
click at [68, 262] on link "Boxes" at bounding box center [86, 270] width 152 height 24
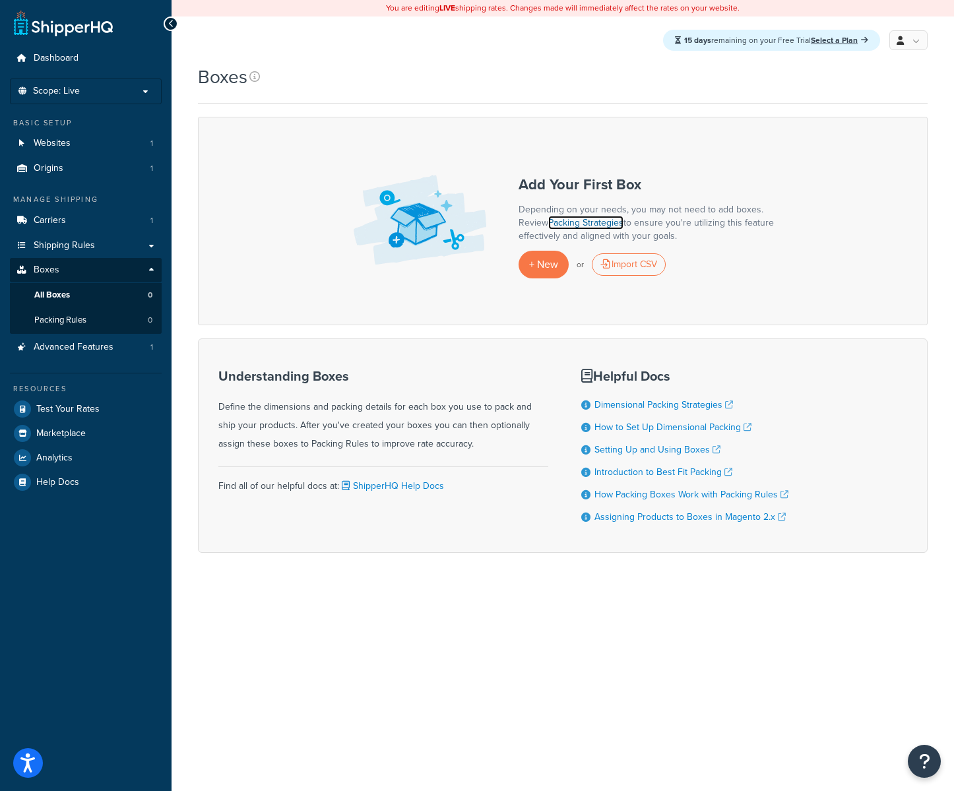
click at [582, 225] on link "Packing Strategies" at bounding box center [585, 223] width 75 height 14
